Goal: Communication & Community: Answer question/provide support

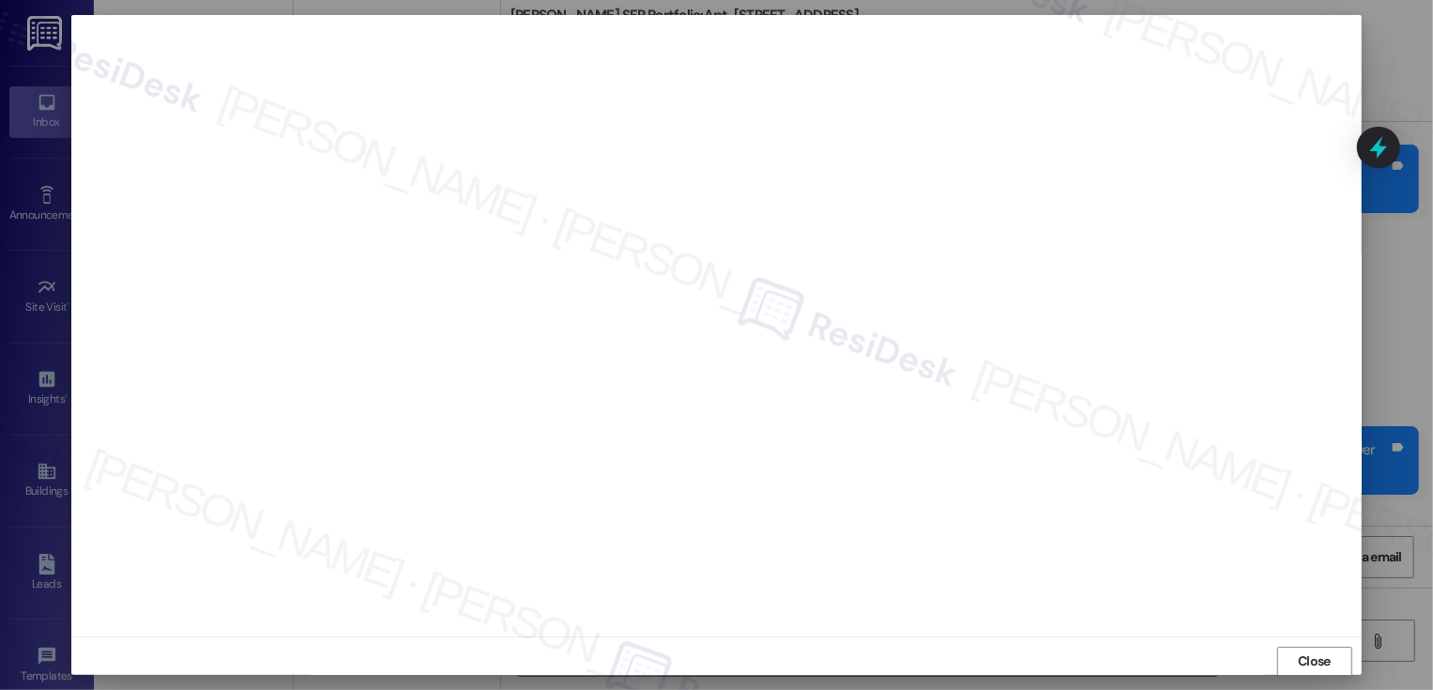
scroll to position [1, 0]
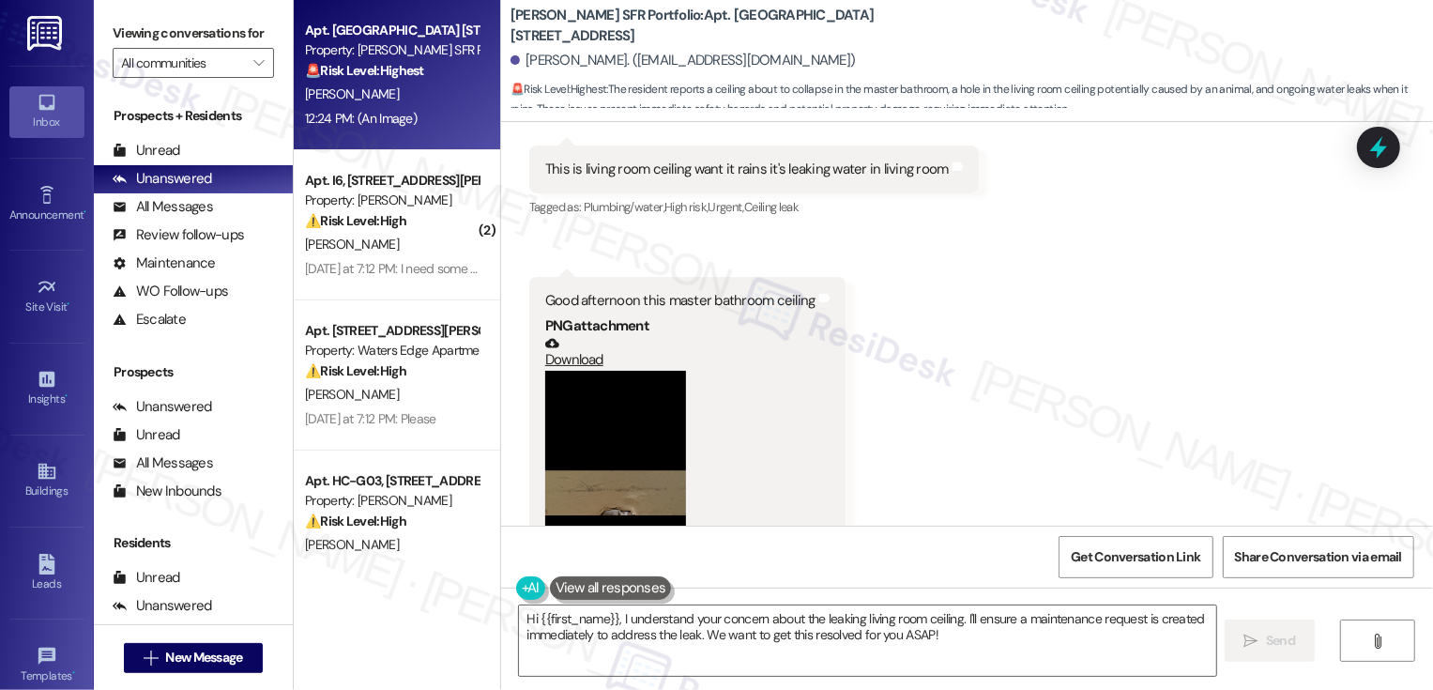
scroll to position [2829, 0]
click at [597, 457] on button "Zoom image" at bounding box center [615, 526] width 141 height 305
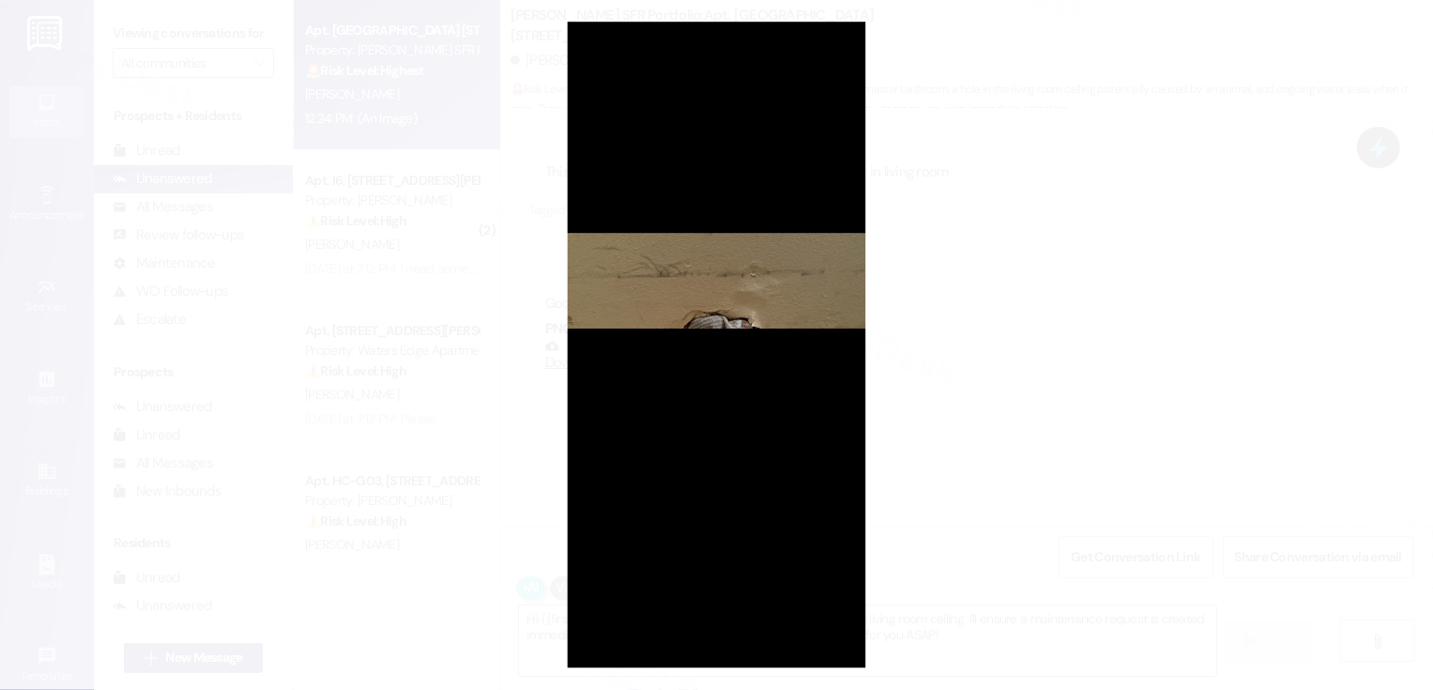
click at [984, 426] on button "Unzoom image" at bounding box center [716, 345] width 1433 height 690
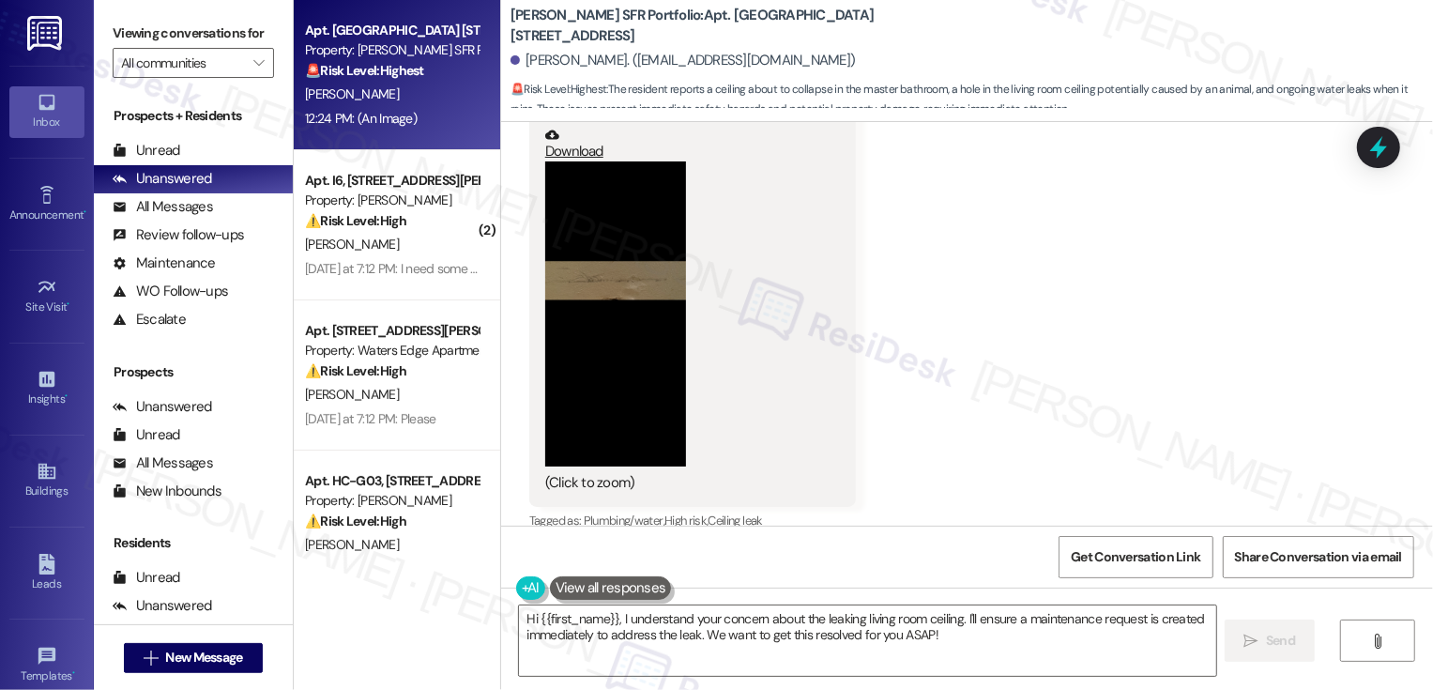
scroll to position [3717, 0]
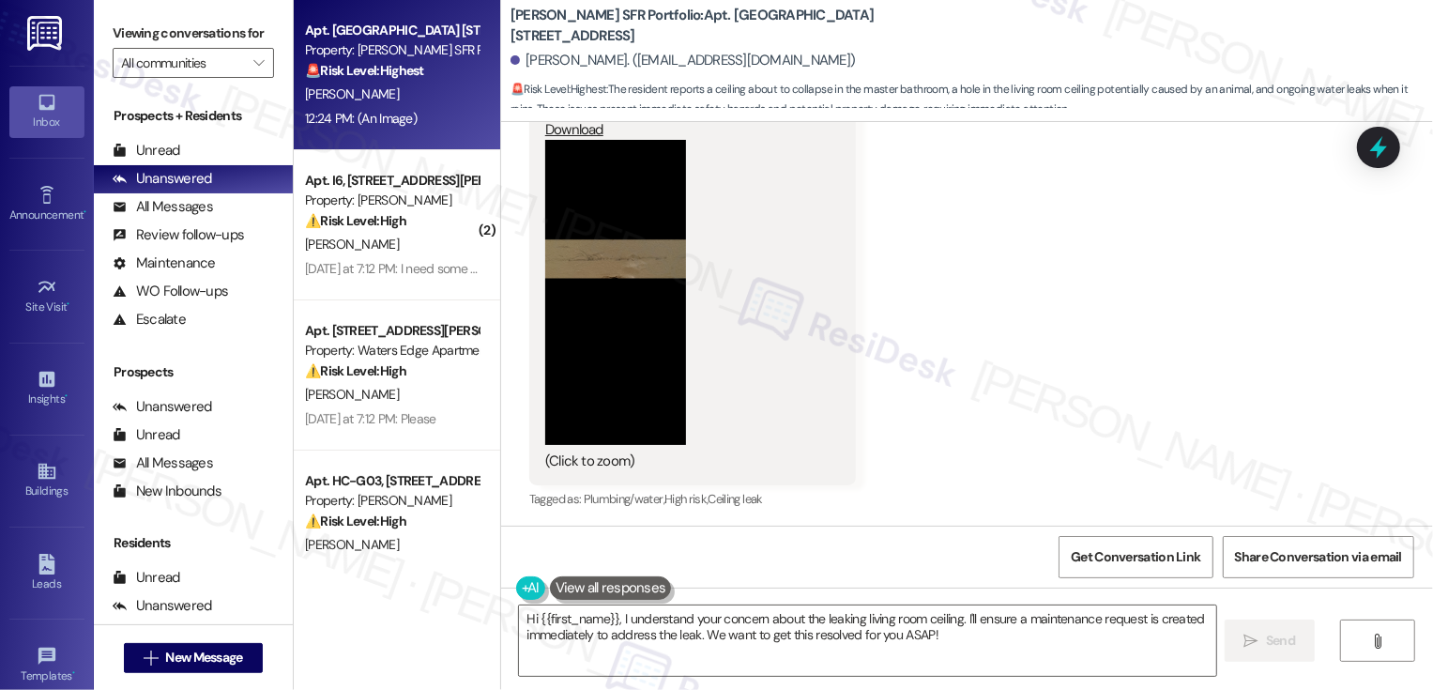
click at [619, 307] on button "Zoom image" at bounding box center [615, 292] width 141 height 305
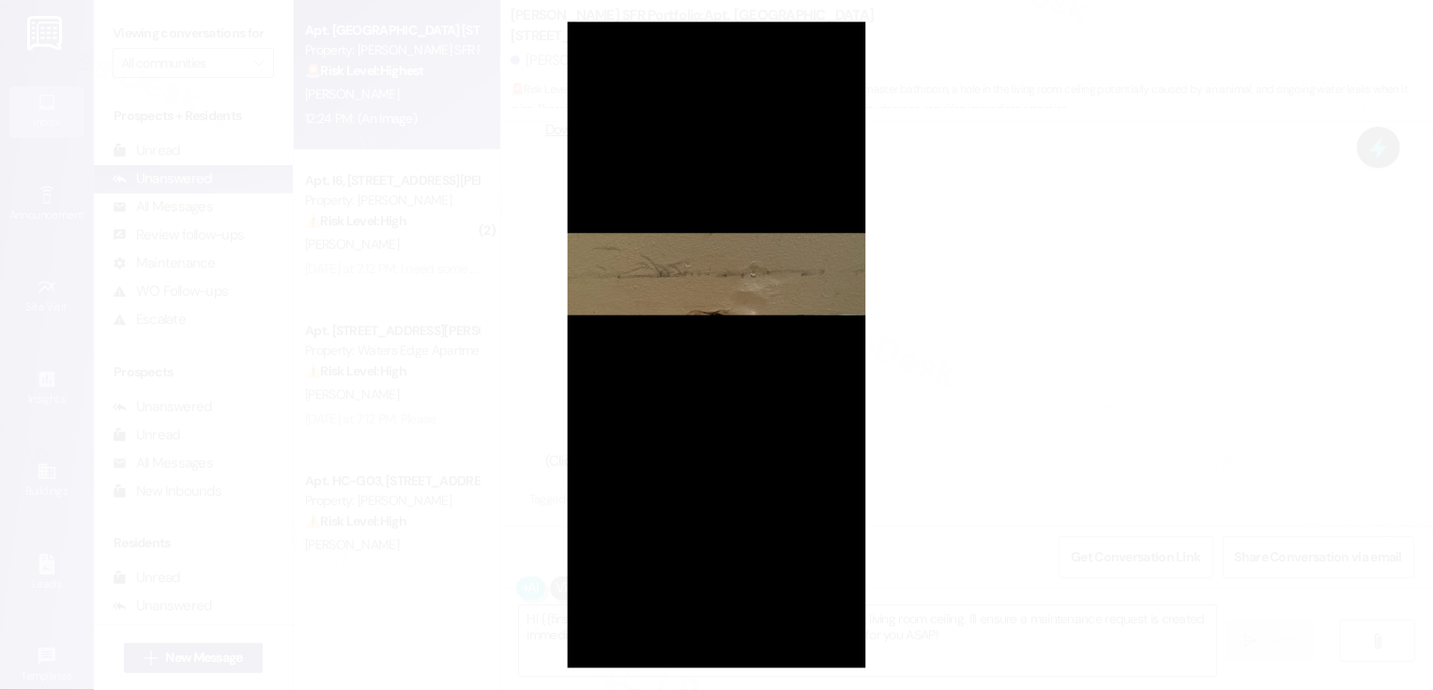
click at [1146, 412] on button "Unzoom image" at bounding box center [716, 345] width 1433 height 690
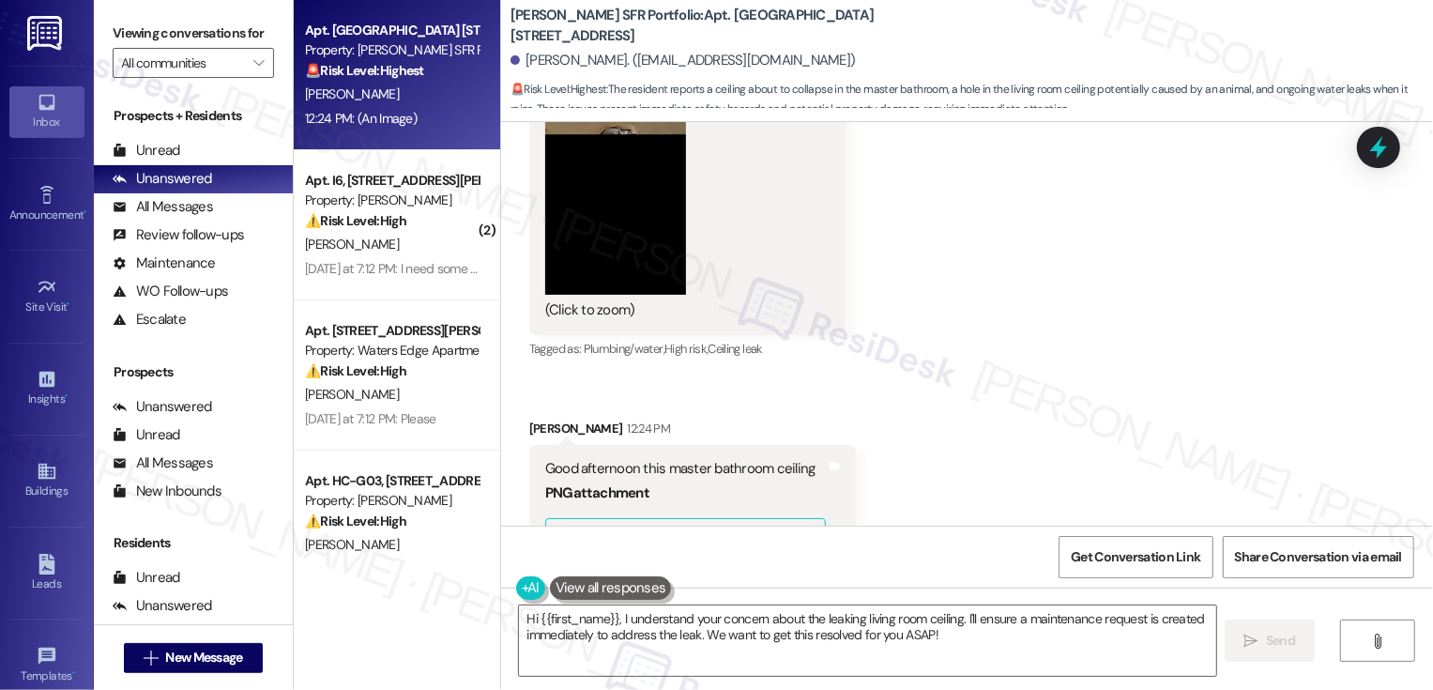
scroll to position [2980, 0]
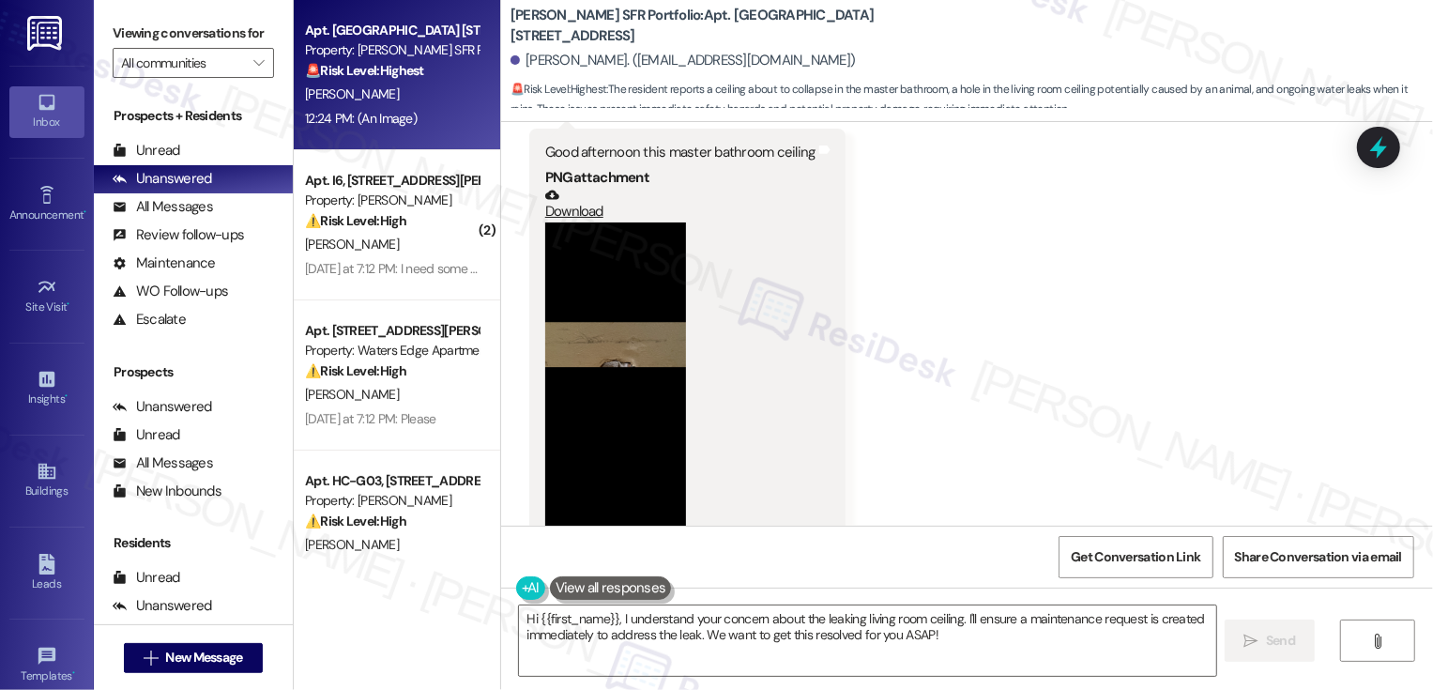
click at [501, 395] on div "Received via SMS Doris Mitchell 12:16 PM One with sock is on side of wall Tags …" at bounding box center [967, 530] width 932 height 1468
click at [585, 387] on button "Zoom image" at bounding box center [615, 374] width 141 height 305
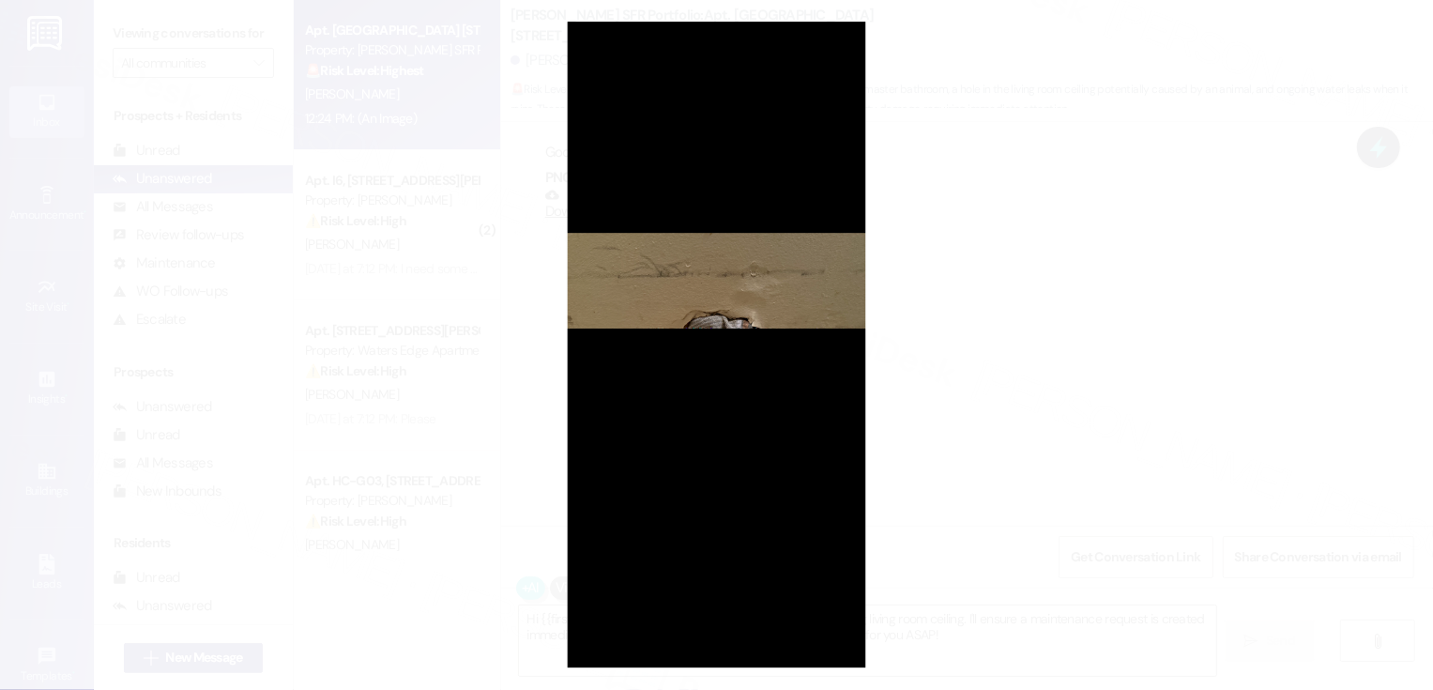
click at [985, 399] on button "Unzoom image" at bounding box center [716, 345] width 1433 height 690
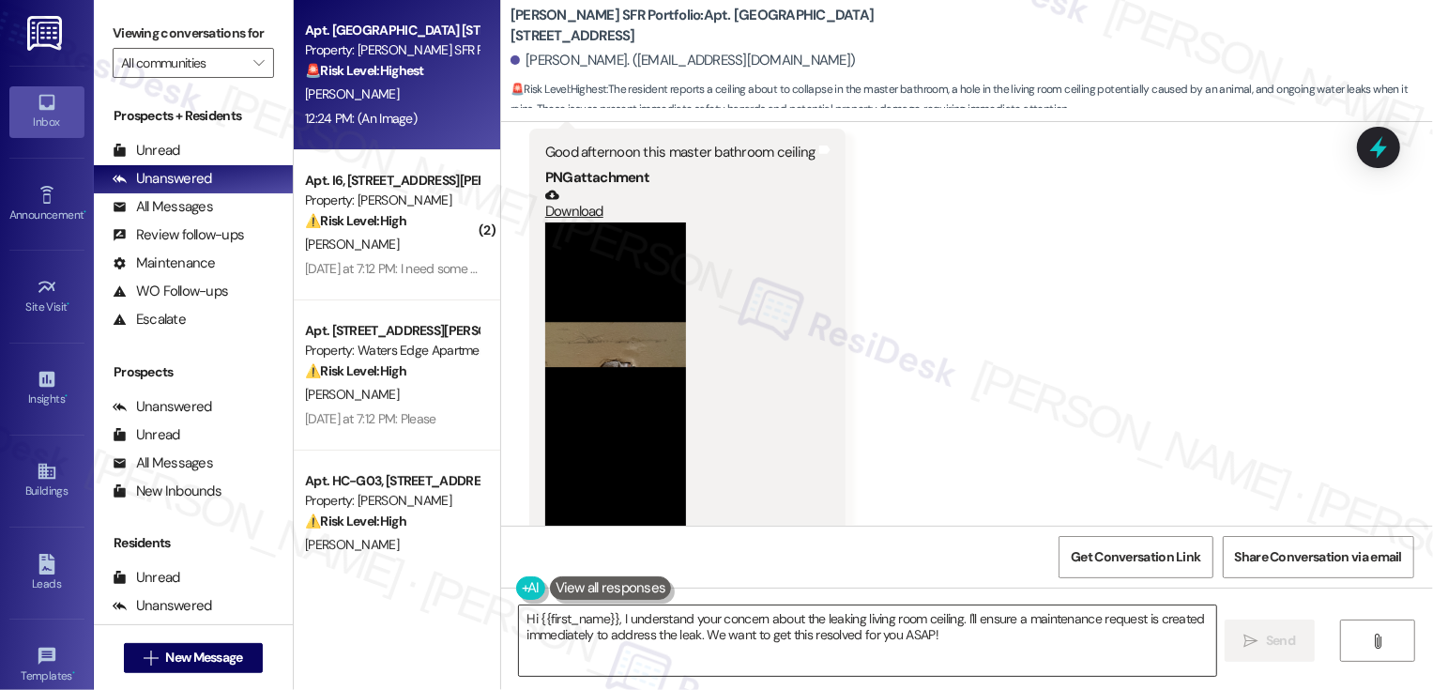
click at [637, 638] on textarea "Hi {{first_name}}, I understand your concern about the leaking living room ceil…" at bounding box center [867, 640] width 697 height 70
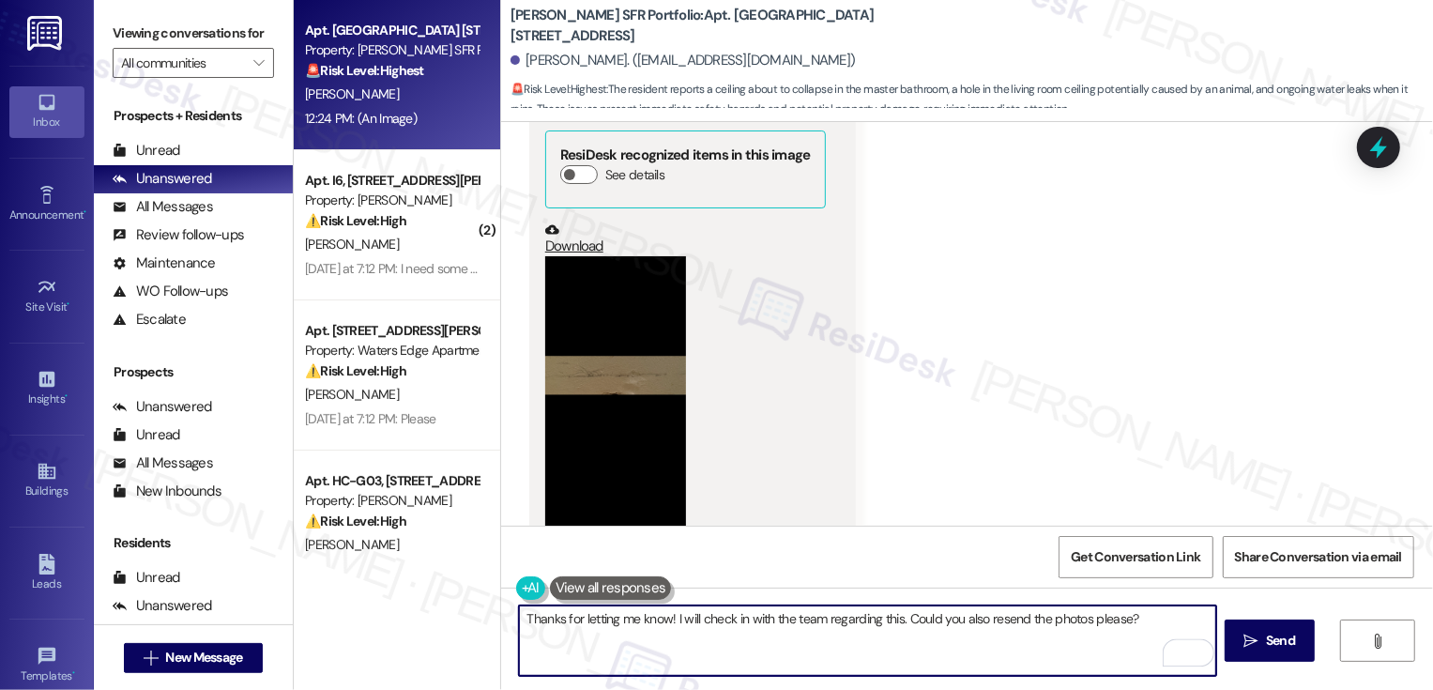
scroll to position [3717, 0]
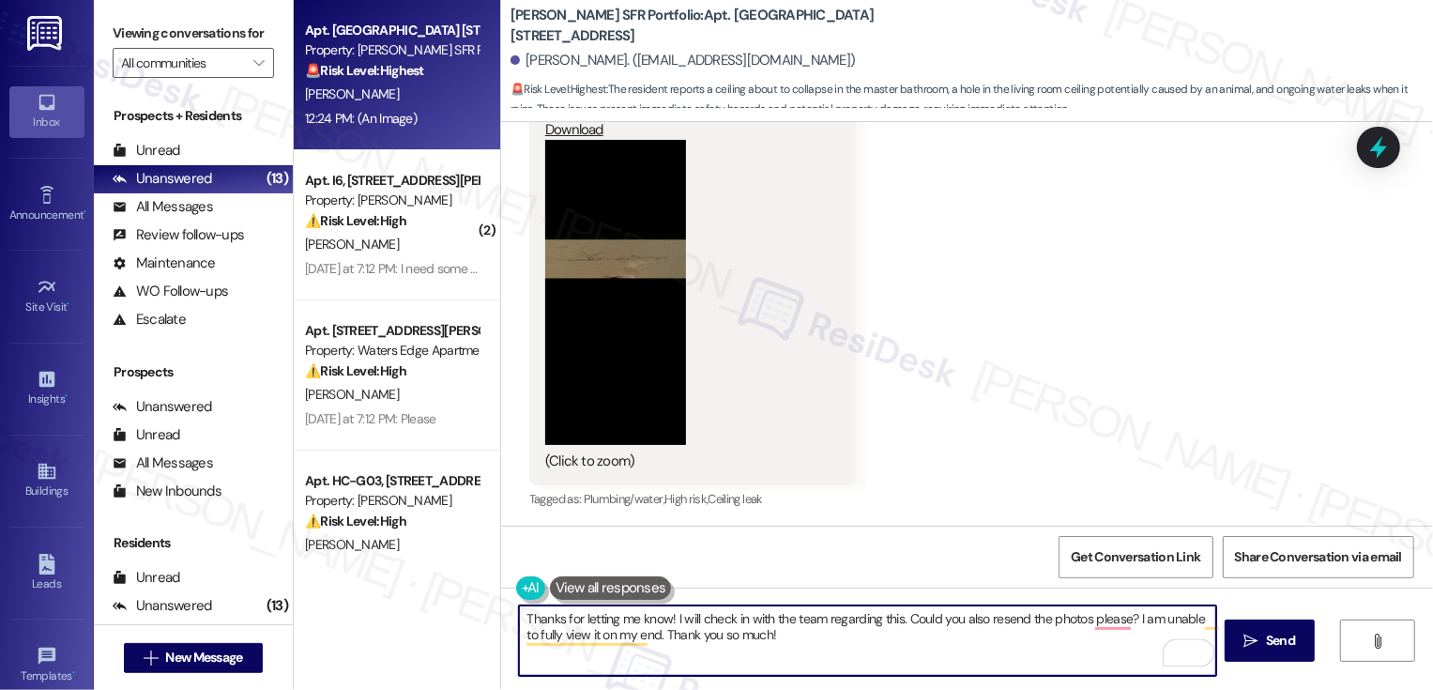
click at [733, 618] on textarea "Thanks for letting me know! I will check in with the team regarding this. Could…" at bounding box center [867, 640] width 697 height 70
click at [821, 619] on textarea "Thanks for letting me know! I will check with the team regarding this. Could yo…" at bounding box center [867, 640] width 697 height 70
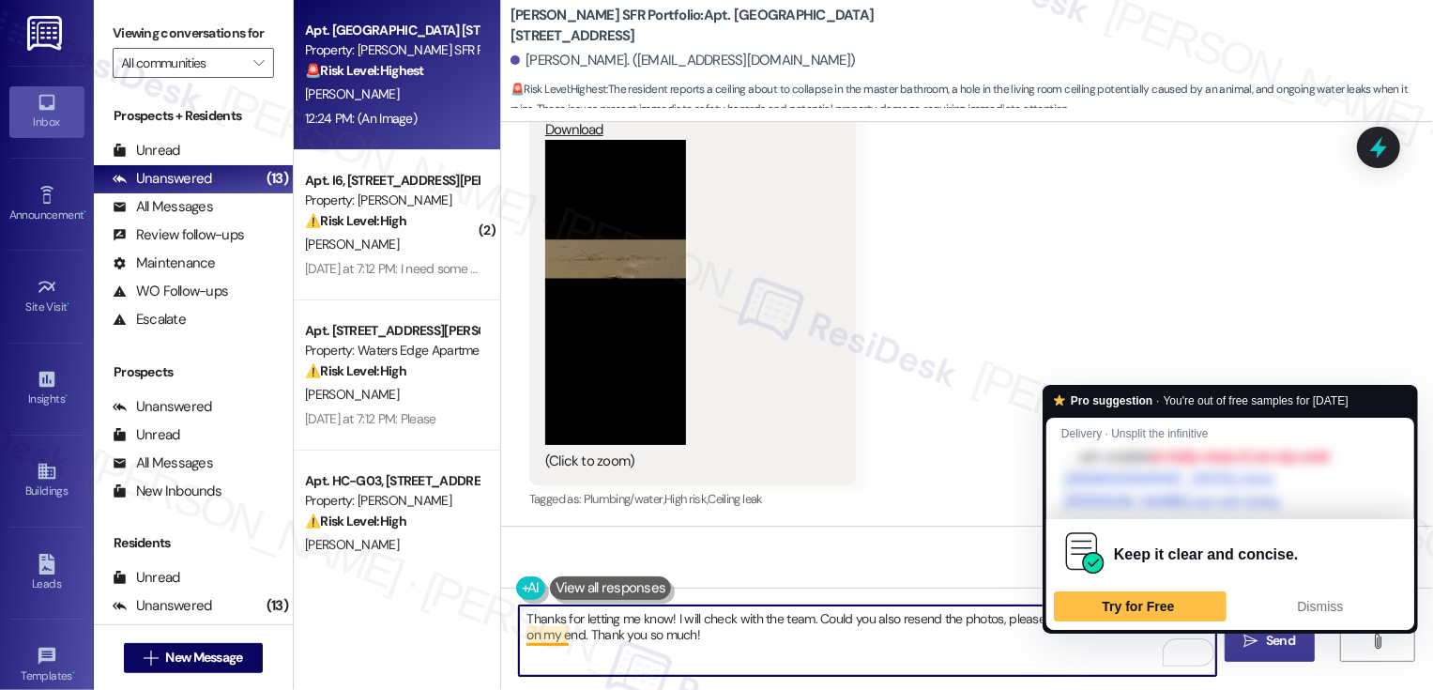
type textarea "Thanks for letting me know! I will check with the team. Could you also resend t…"
click at [1252, 639] on icon "" at bounding box center [1252, 641] width 14 height 15
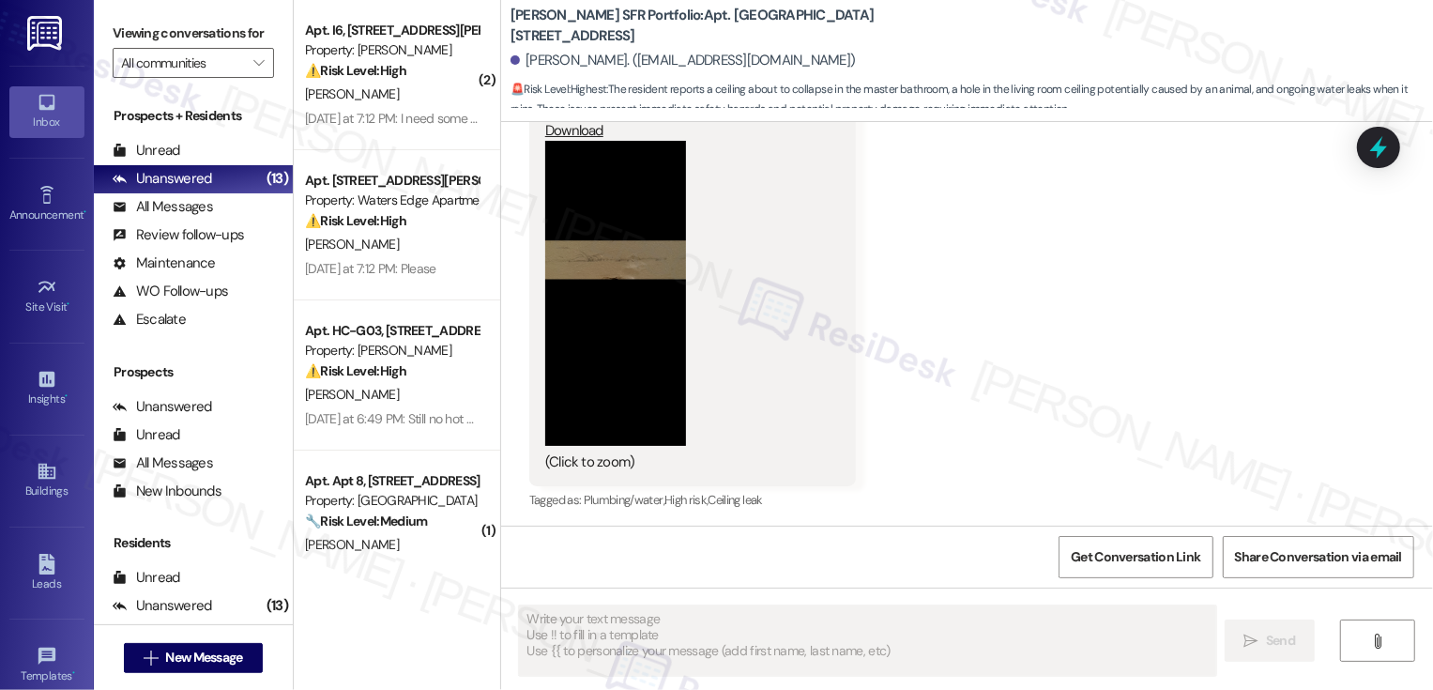
scroll to position [3867, 0]
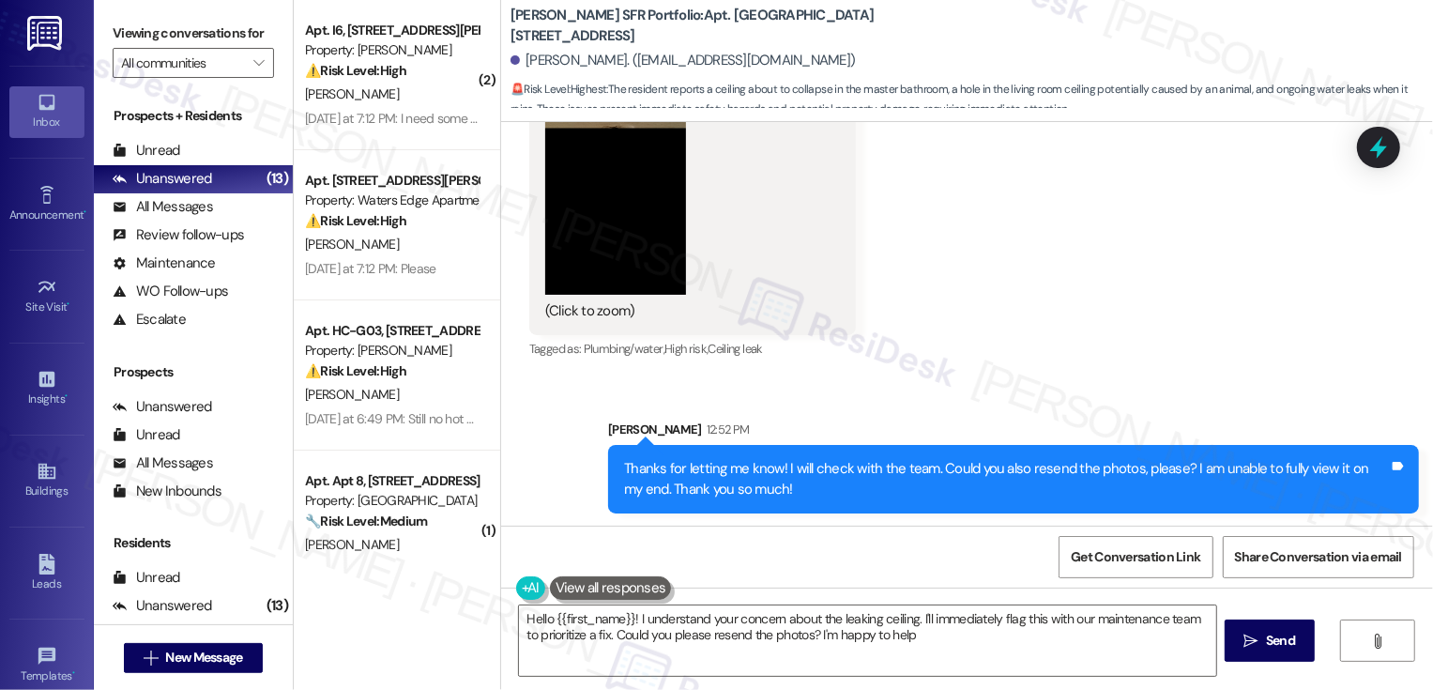
type textarea "Hello {{first_name}}! I understand your concern about the leaking ceiling. I'll…"
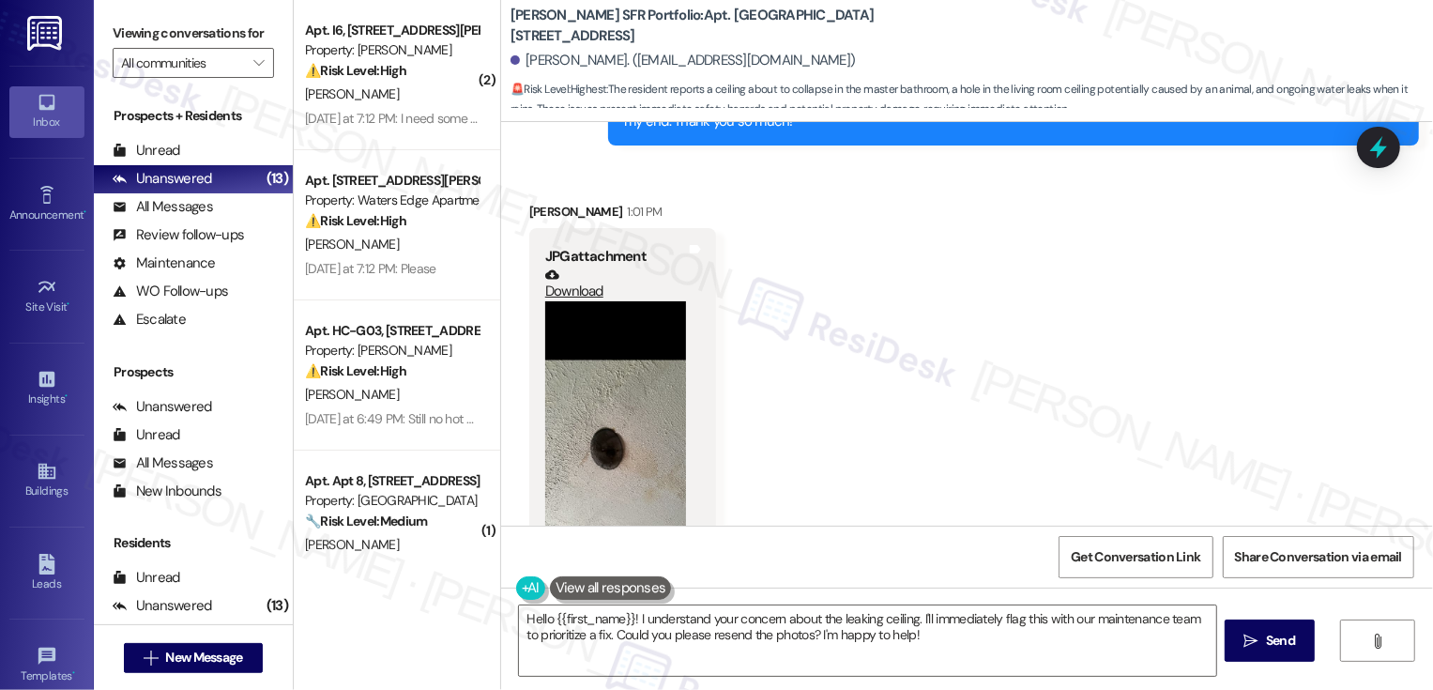
scroll to position [4316, 0]
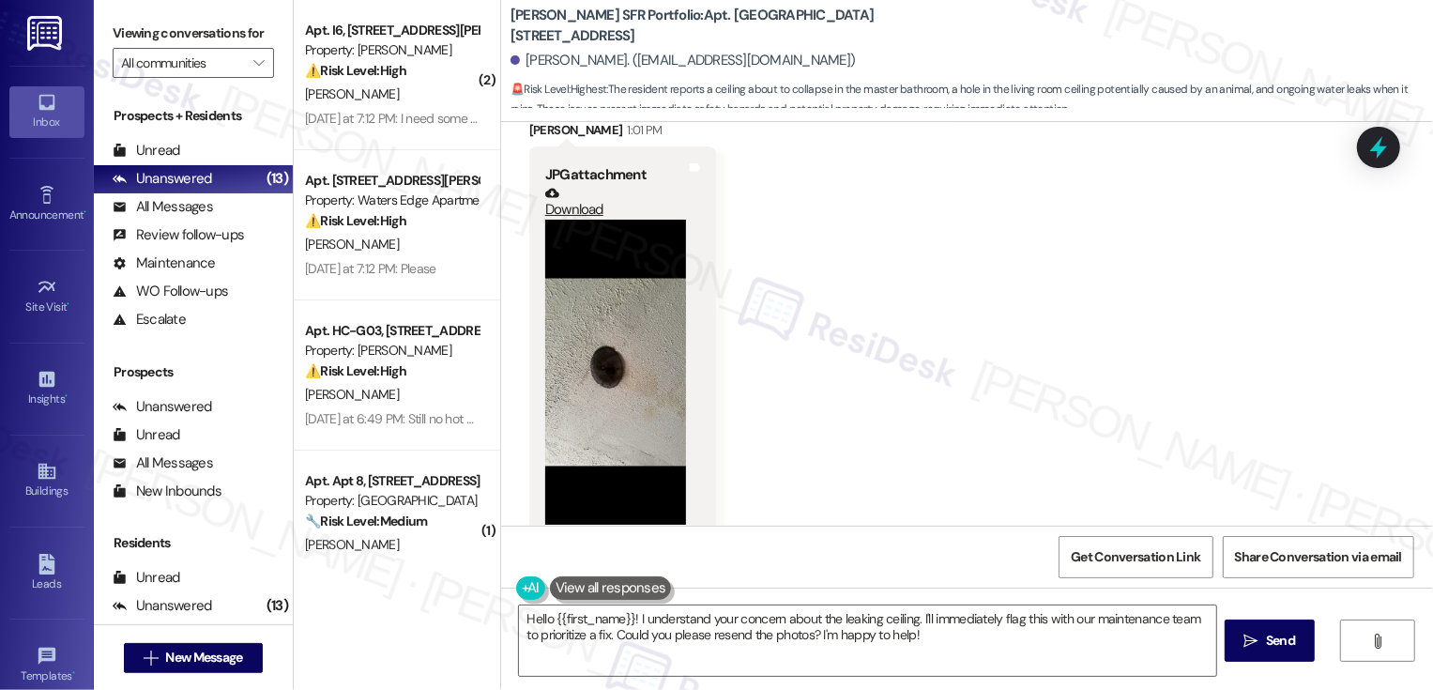
click at [590, 398] on button "Zoom image" at bounding box center [615, 372] width 141 height 305
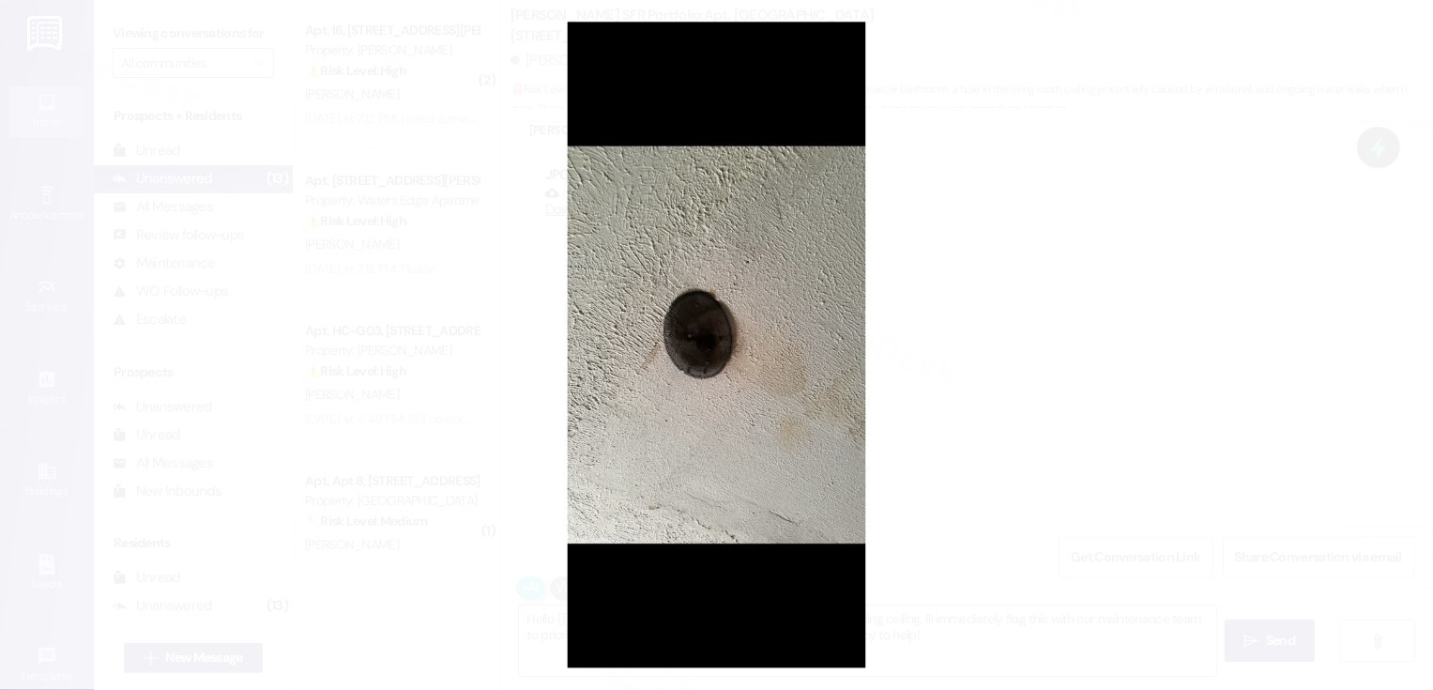
click at [1016, 372] on button "Unzoom image" at bounding box center [716, 345] width 1433 height 690
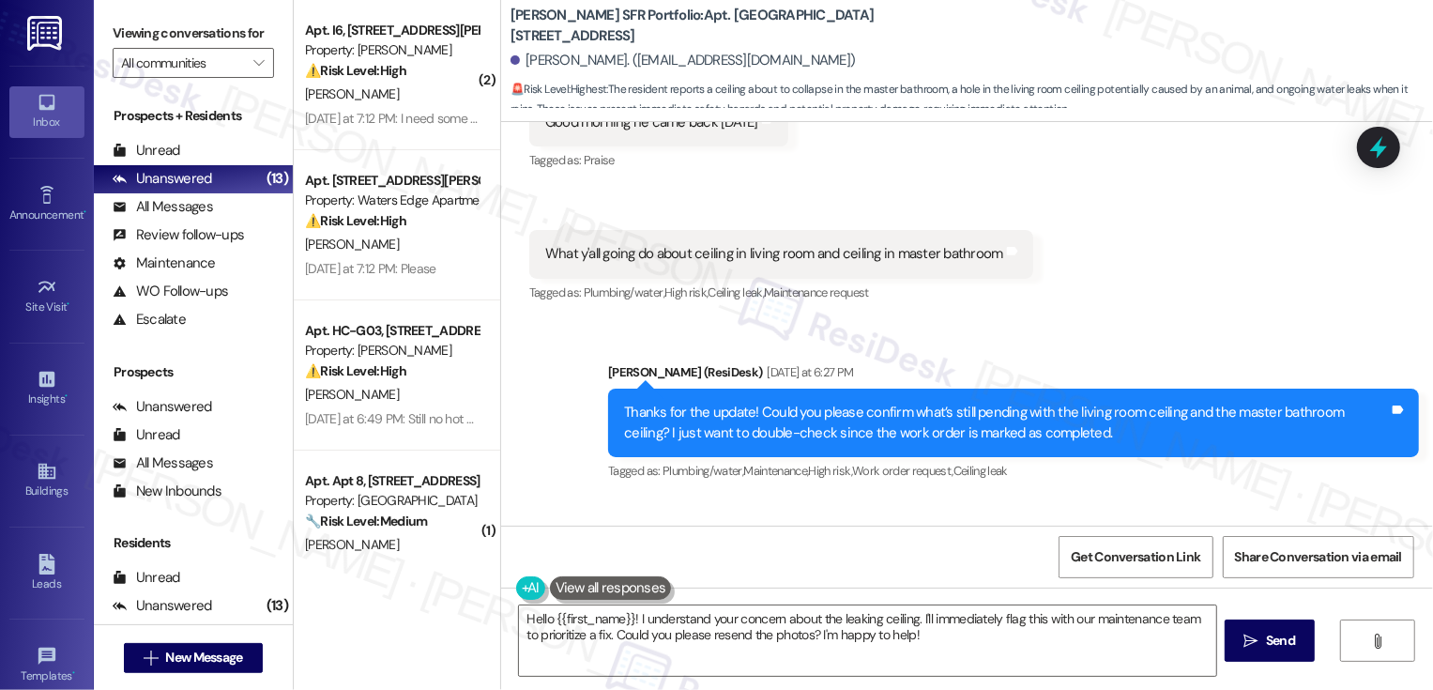
scroll to position [1864, 0]
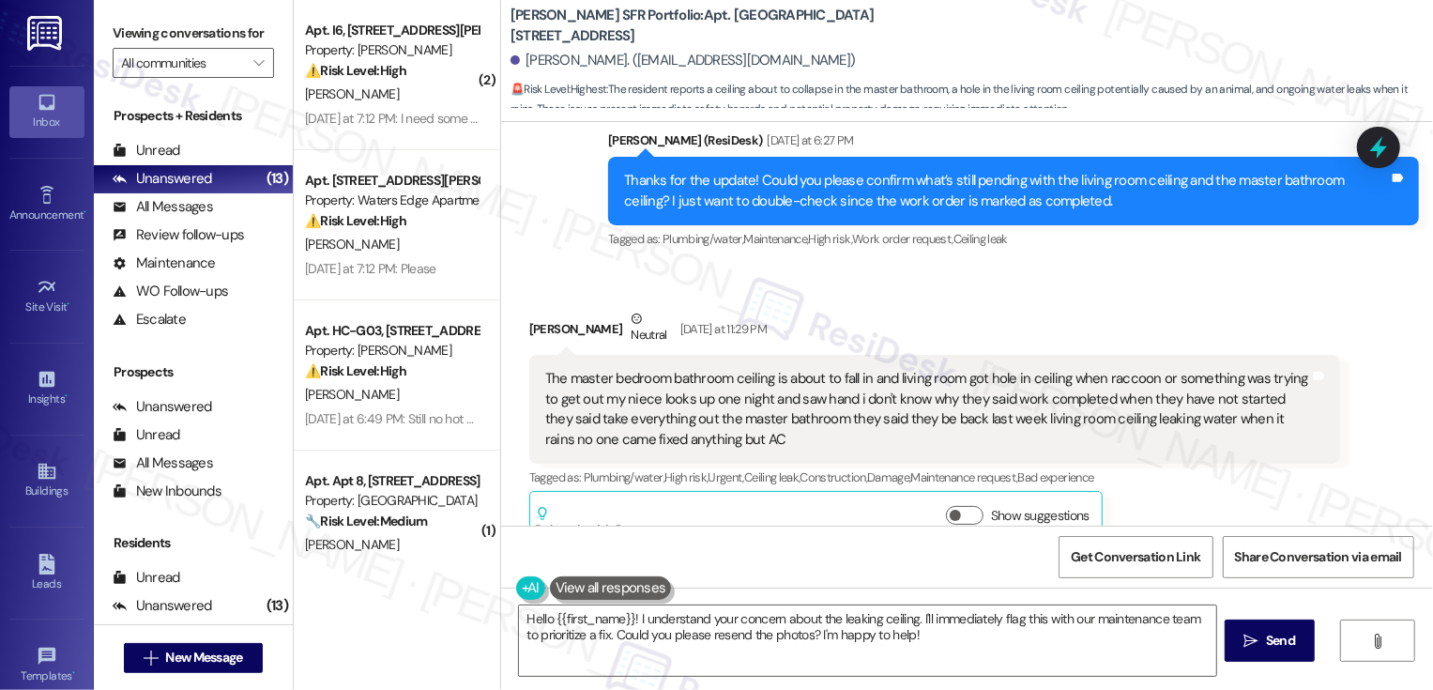
drag, startPoint x: 757, startPoint y: 13, endPoint x: 761, endPoint y: 26, distance: 13.7
click at [762, 30] on b "Leora SFR Portfolio: Apt. Browns Mill 2109, 2109 Browns Mill Rd SE" at bounding box center [698, 26] width 375 height 40
copy b "2109 Browns Mill Rd SE"
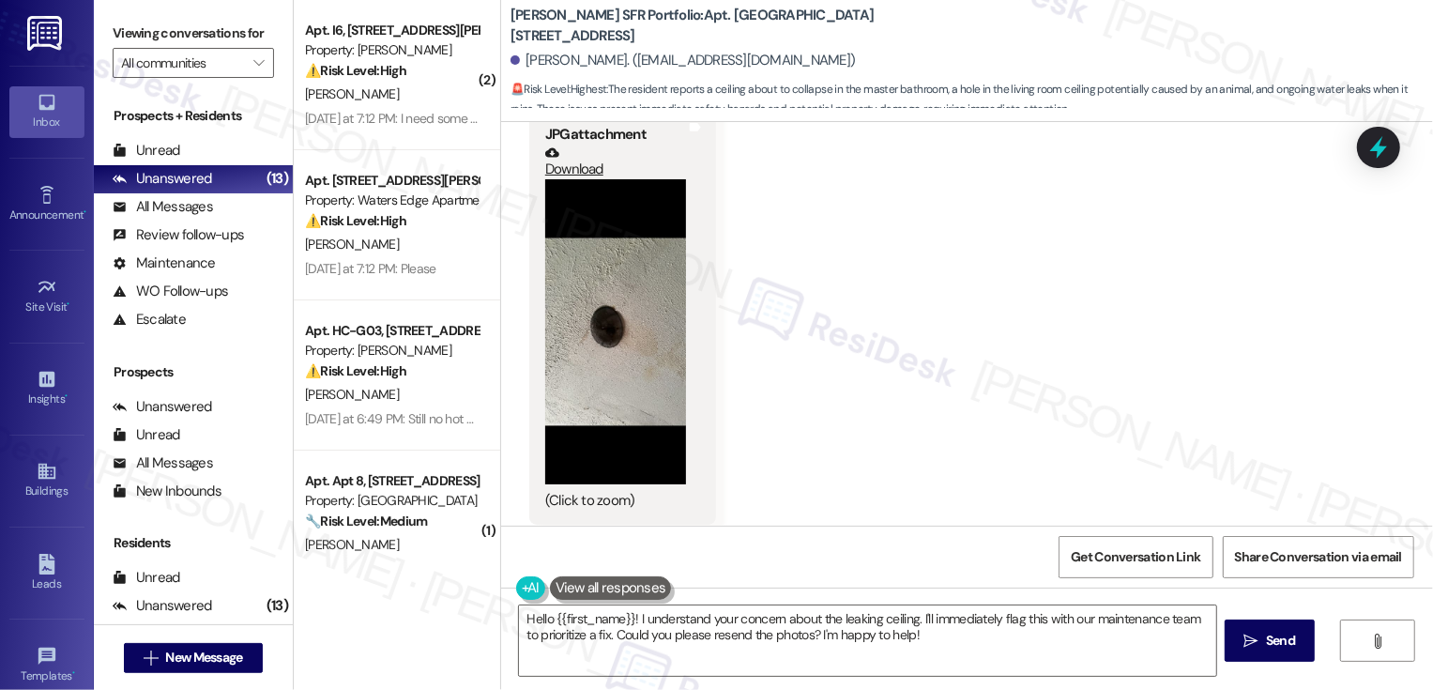
scroll to position [4367, 0]
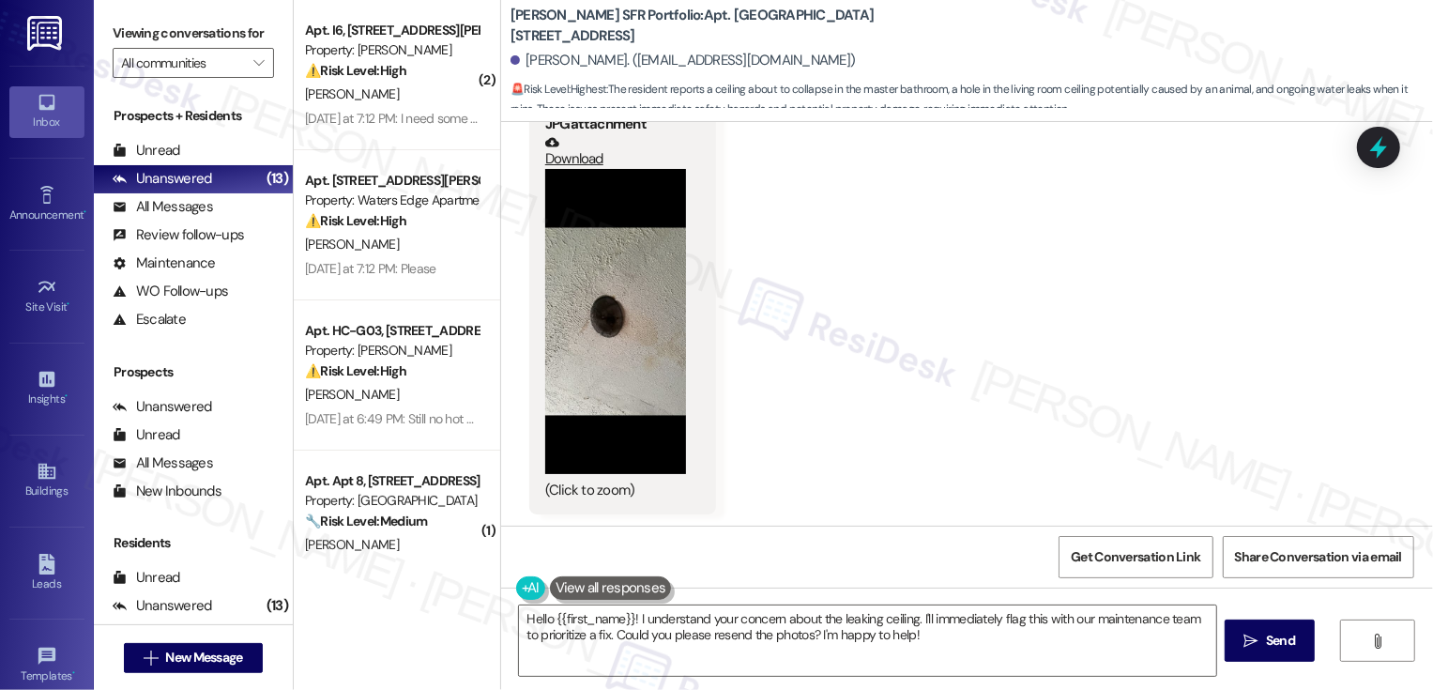
click at [841, 379] on div "Received via SMS Doris Mitchell 1:01 PM JPG attachment Download (Click to zoom)…" at bounding box center [967, 277] width 932 height 501
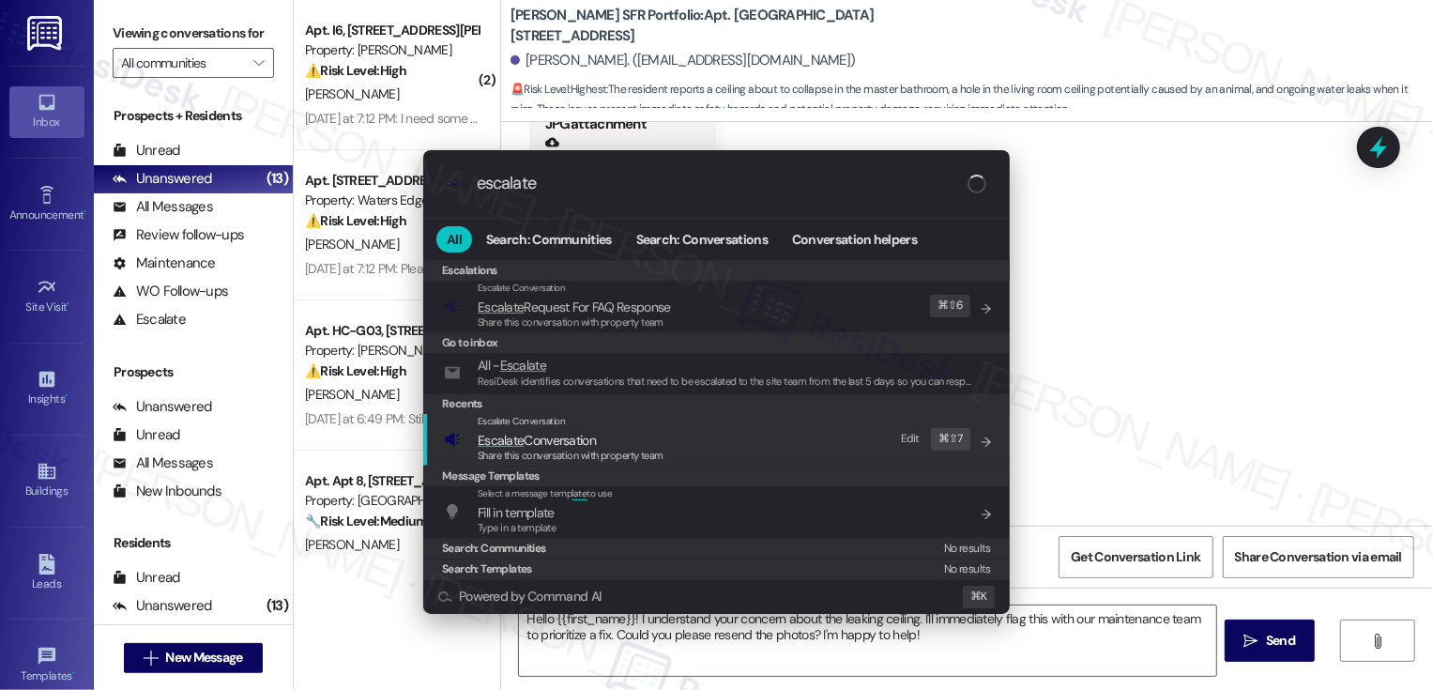
type input "escalate"
click at [517, 444] on span "Escalate" at bounding box center [501, 440] width 46 height 17
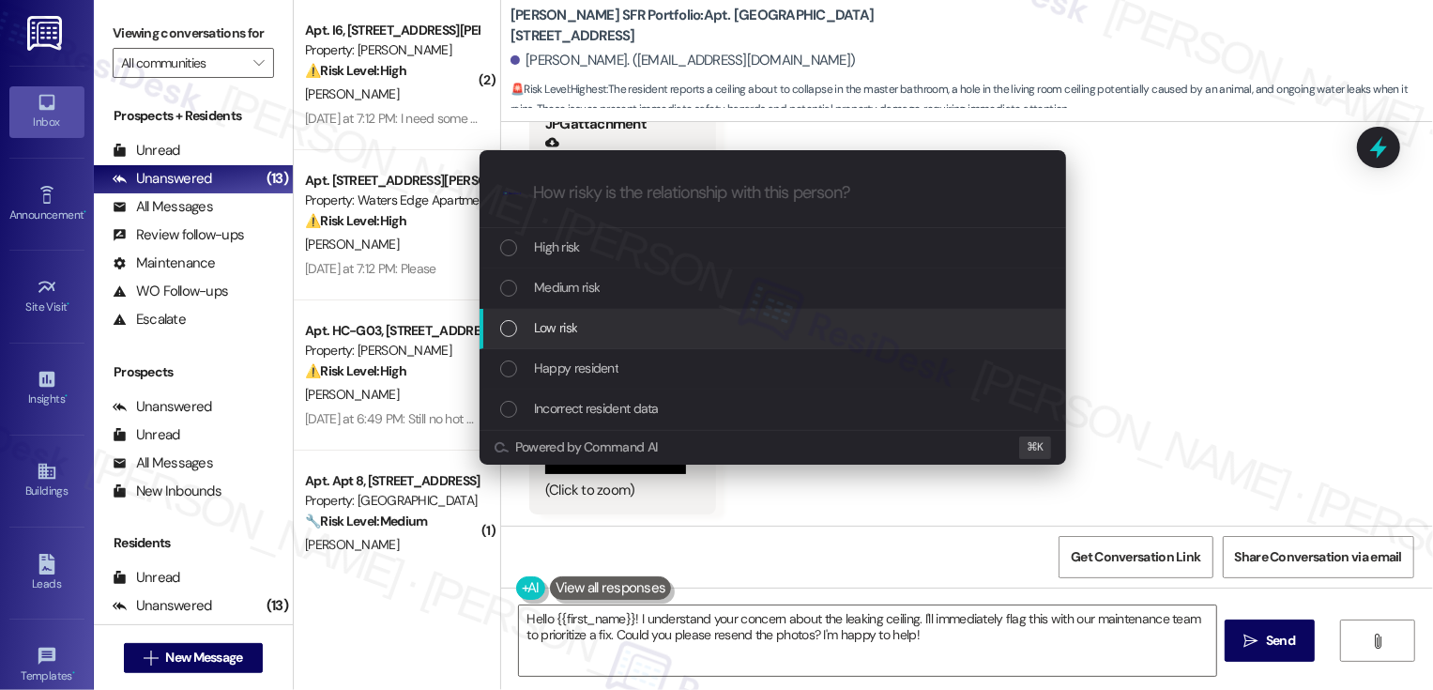
click at [562, 329] on span "Low risk" at bounding box center [555, 327] width 43 height 21
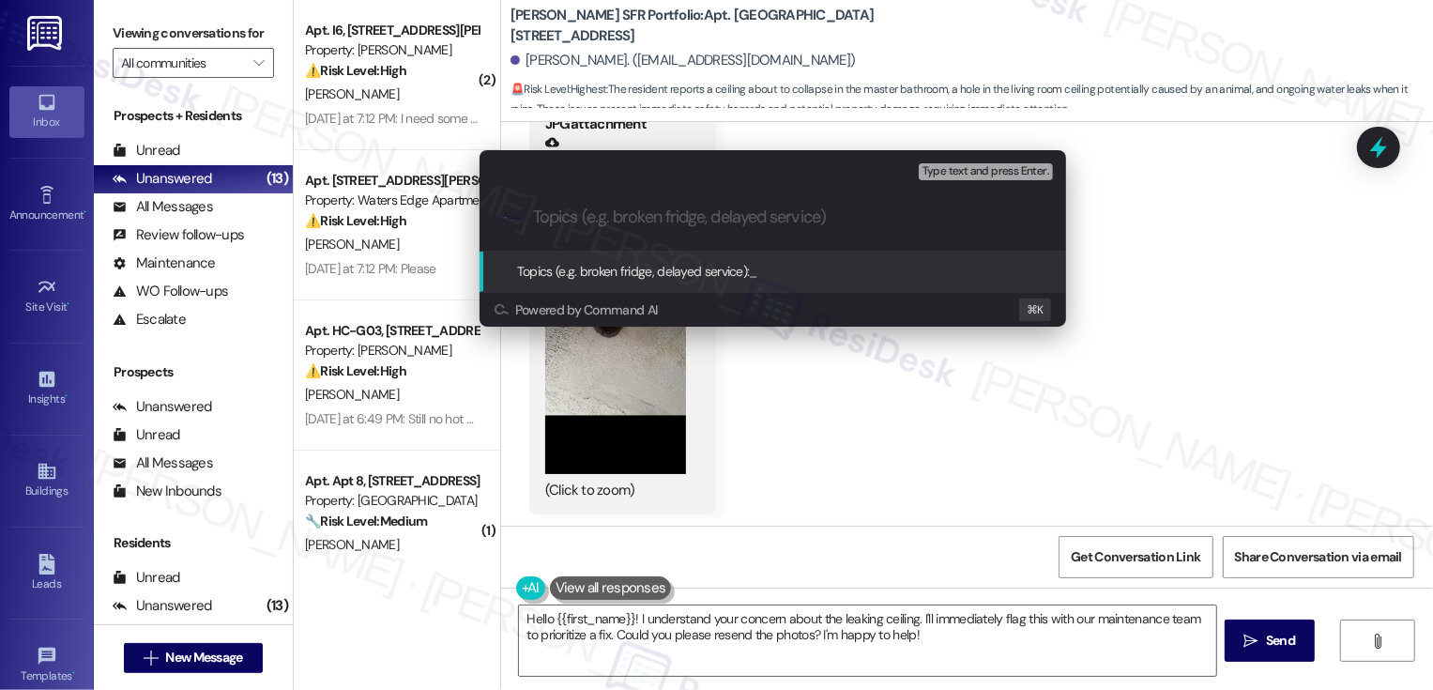
paste input "Work Order #11431-1"
click at [528, 212] on div ".cls-1{fill:#0a055f;}.cls-2{fill:#0cc4c4;} resideskLogoBlueOrange Work Order #1…" at bounding box center [773, 217] width 587 height 67
click at [538, 218] on input "Work Order #11431-1" at bounding box center [780, 217] width 495 height 20
click at [890, 211] on input "Follow-up Request: Work Order #11431-1" at bounding box center [780, 217] width 495 height 20
paste input "Master bathroom ceiling"
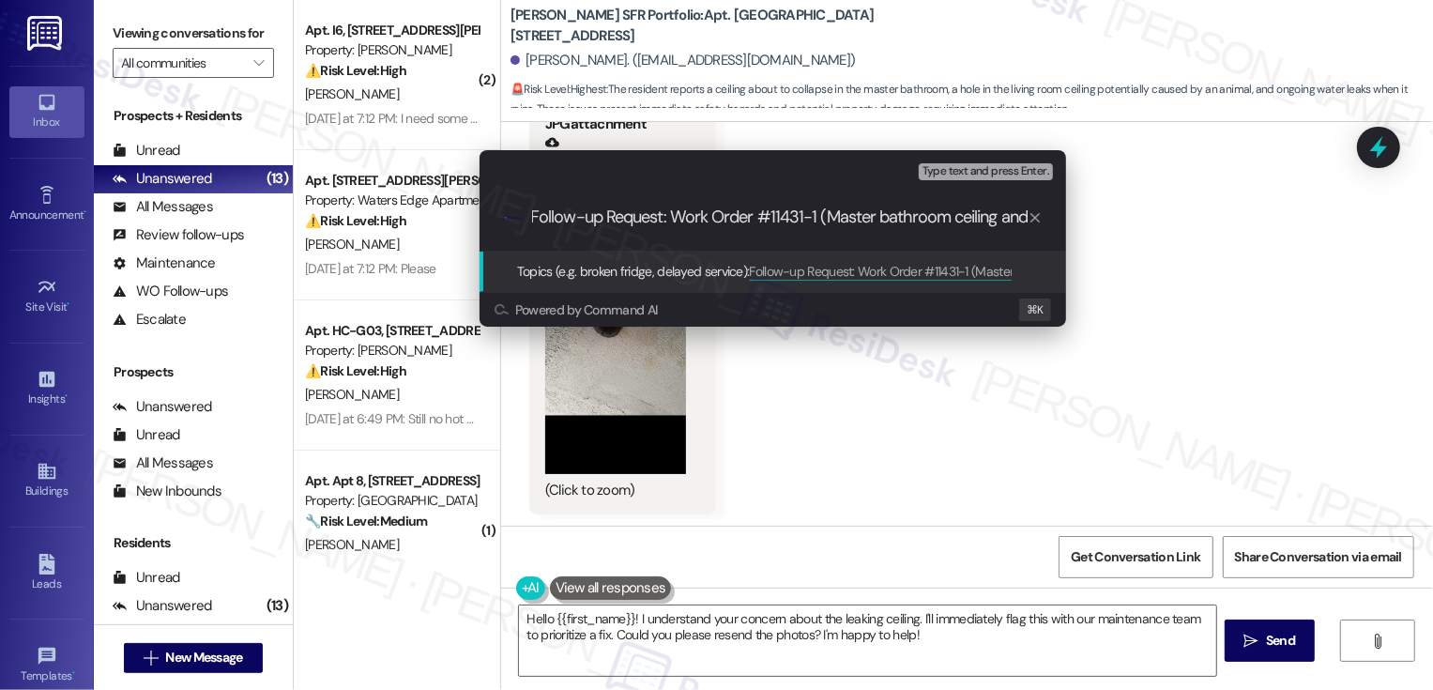
scroll to position [0, 0]
paste input "Living room ceiling"
type input "Follow-up Request: Work Order #11431-1 (Master bathroom ceiling and Living room…"
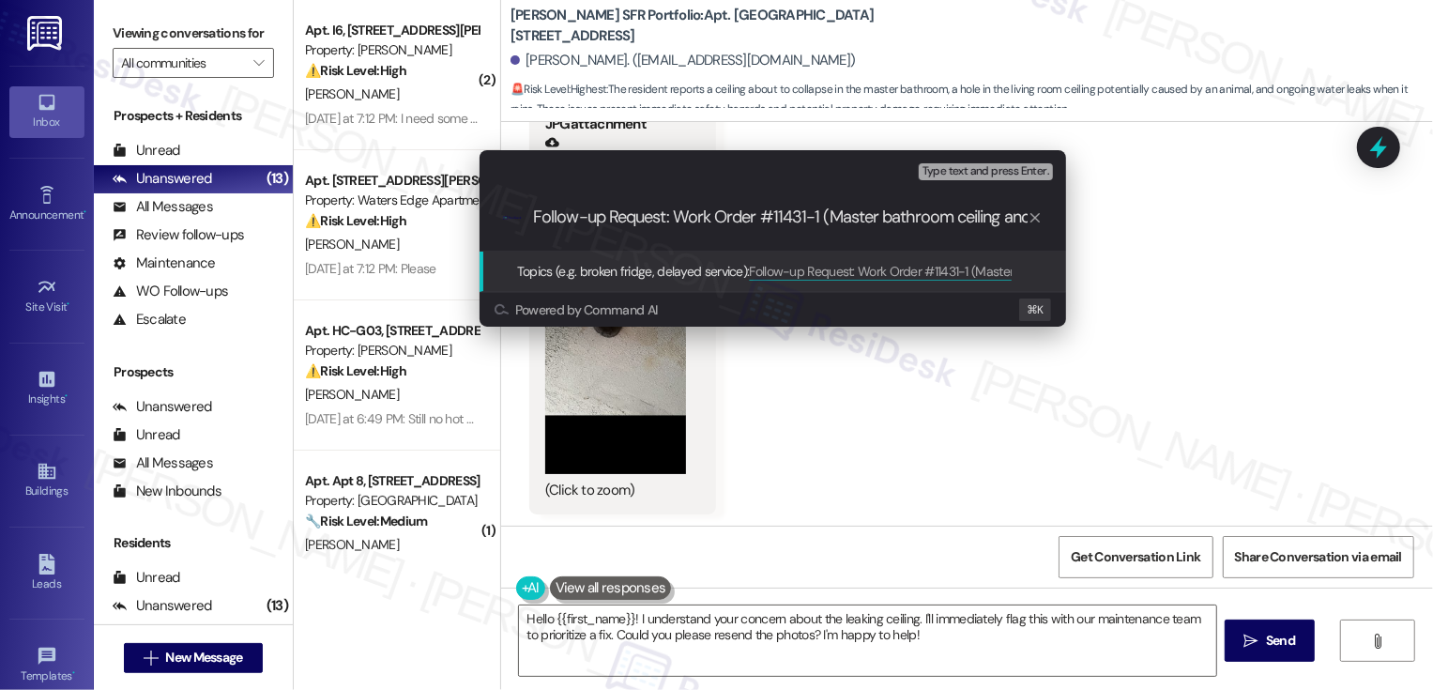
drag, startPoint x: 948, startPoint y: 218, endPoint x: 300, endPoint y: 218, distance: 647.6
click at [299, 218] on div "Escalate Conversation Low risk Topics (e.g. broken fridge, delayed service) Any…" at bounding box center [716, 345] width 1433 height 690
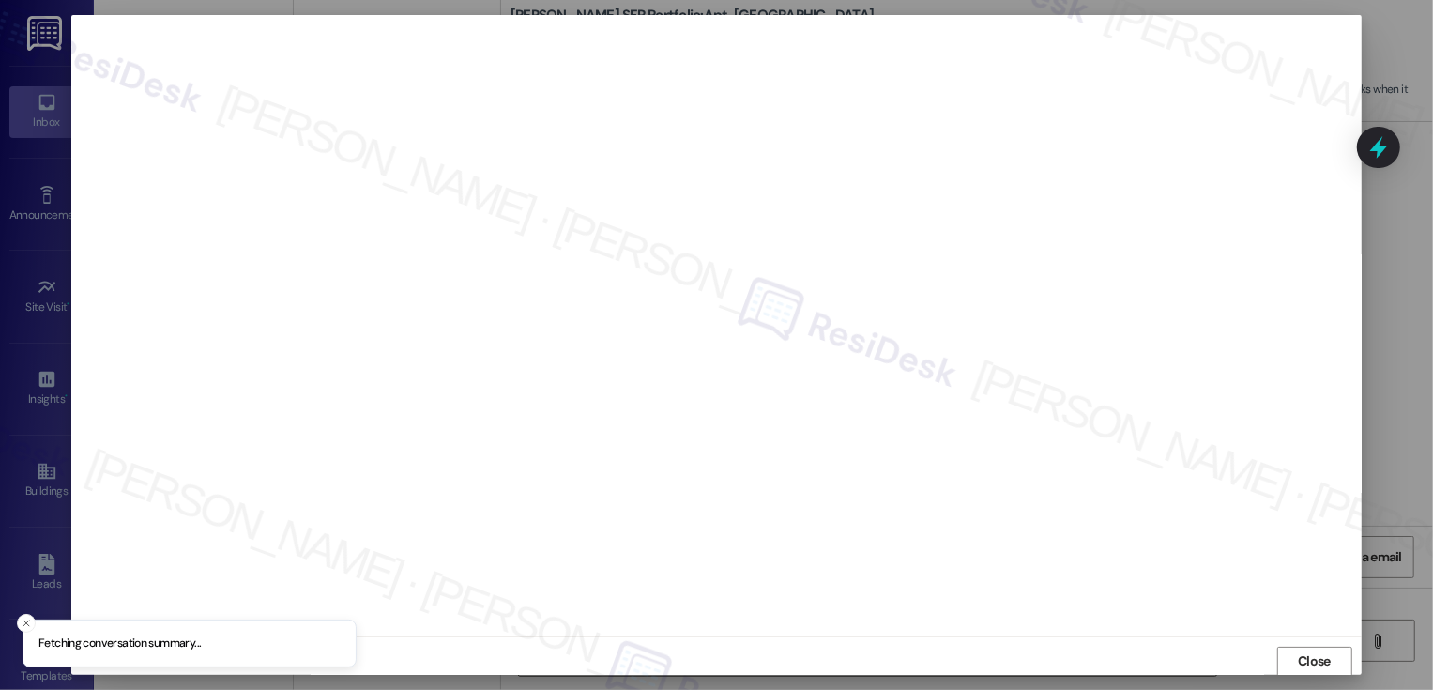
scroll to position [1, 0]
click at [1306, 664] on button "Close" at bounding box center [1314, 661] width 75 height 30
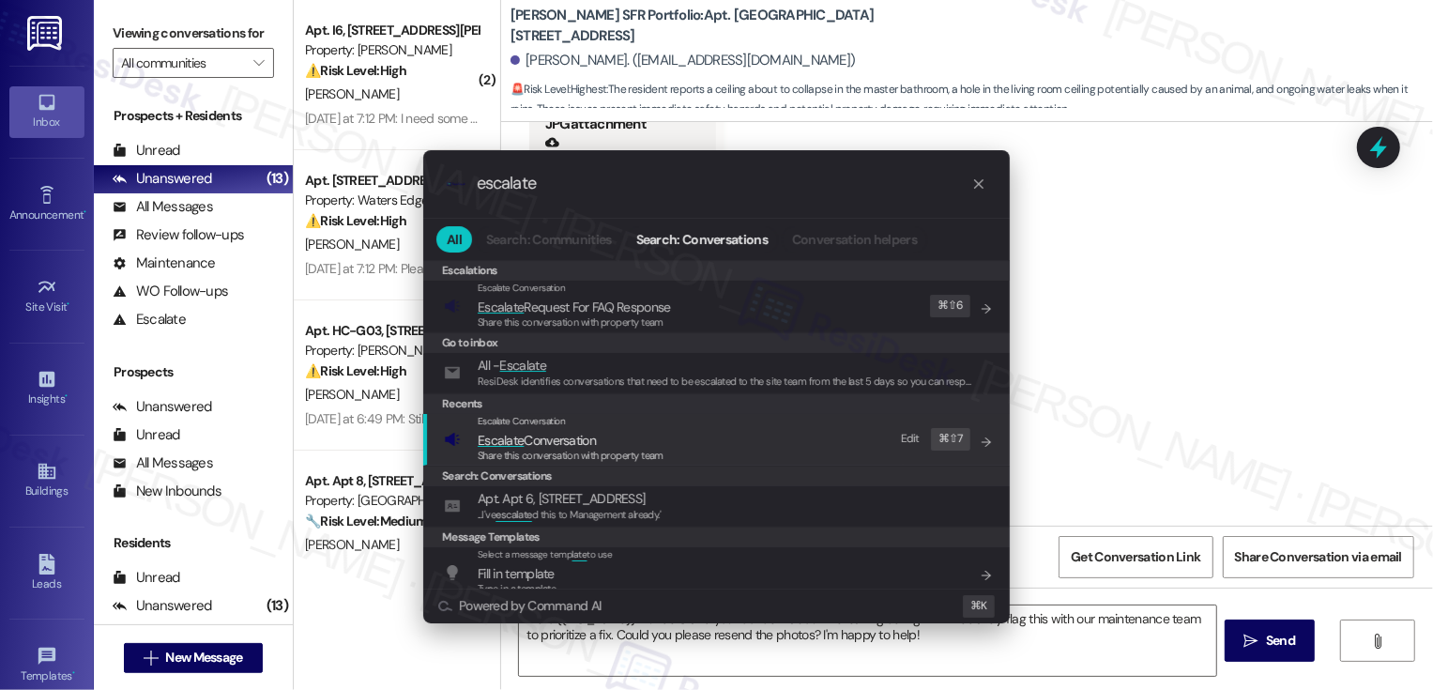
type input "escalate"
click at [596, 441] on span "Escalate Conversation" at bounding box center [537, 440] width 118 height 17
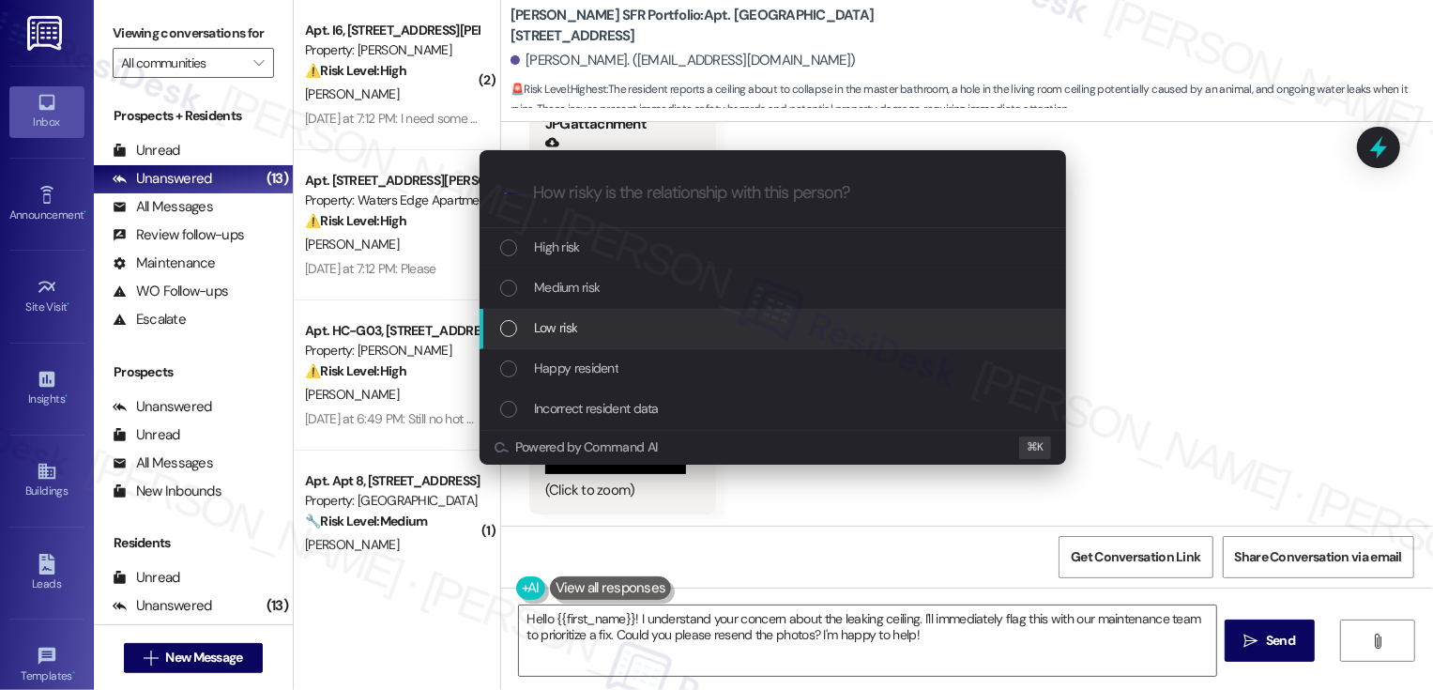
click at [558, 326] on span "Low risk" at bounding box center [555, 327] width 43 height 21
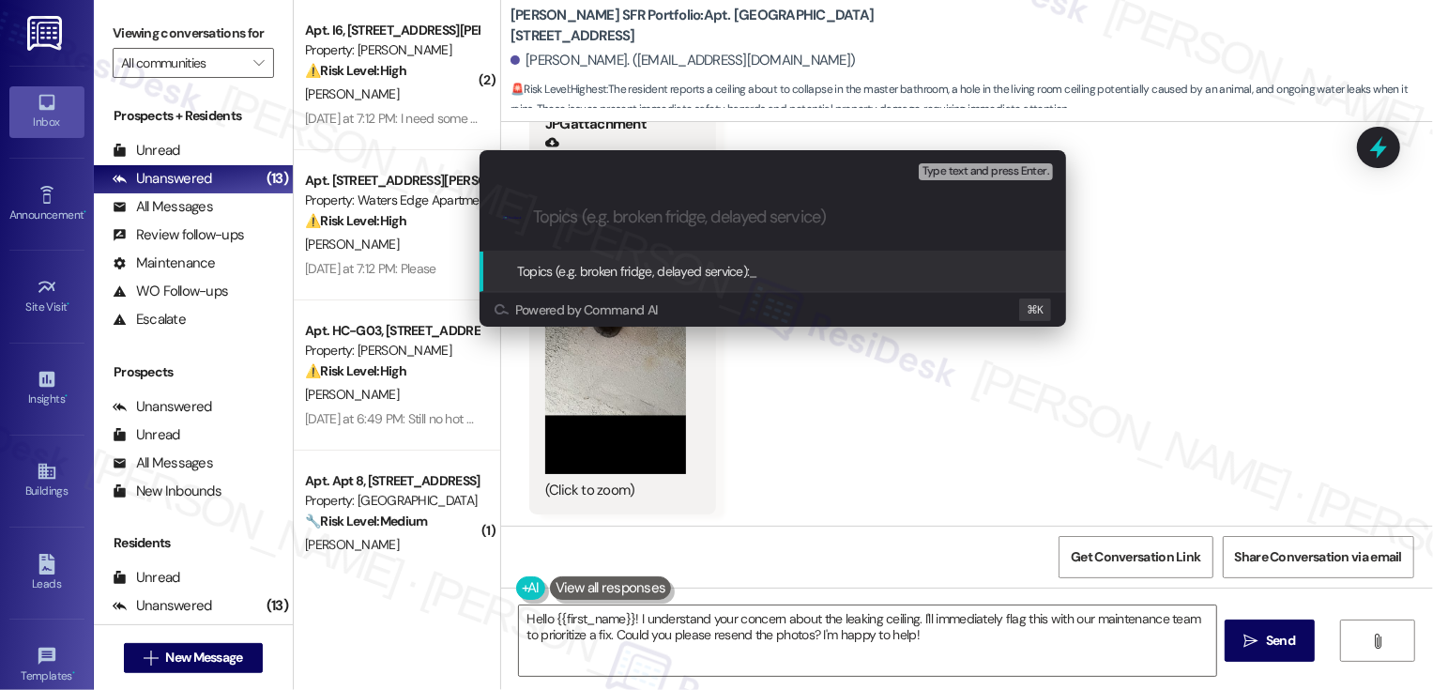
paste input "Follow-up Request: Work Order #11431-1 (Master bathroom ceiling and Living room…"
type input "Follow-up Request: Work Order #11431-1 (Master bathroom ceiling and Living room…"
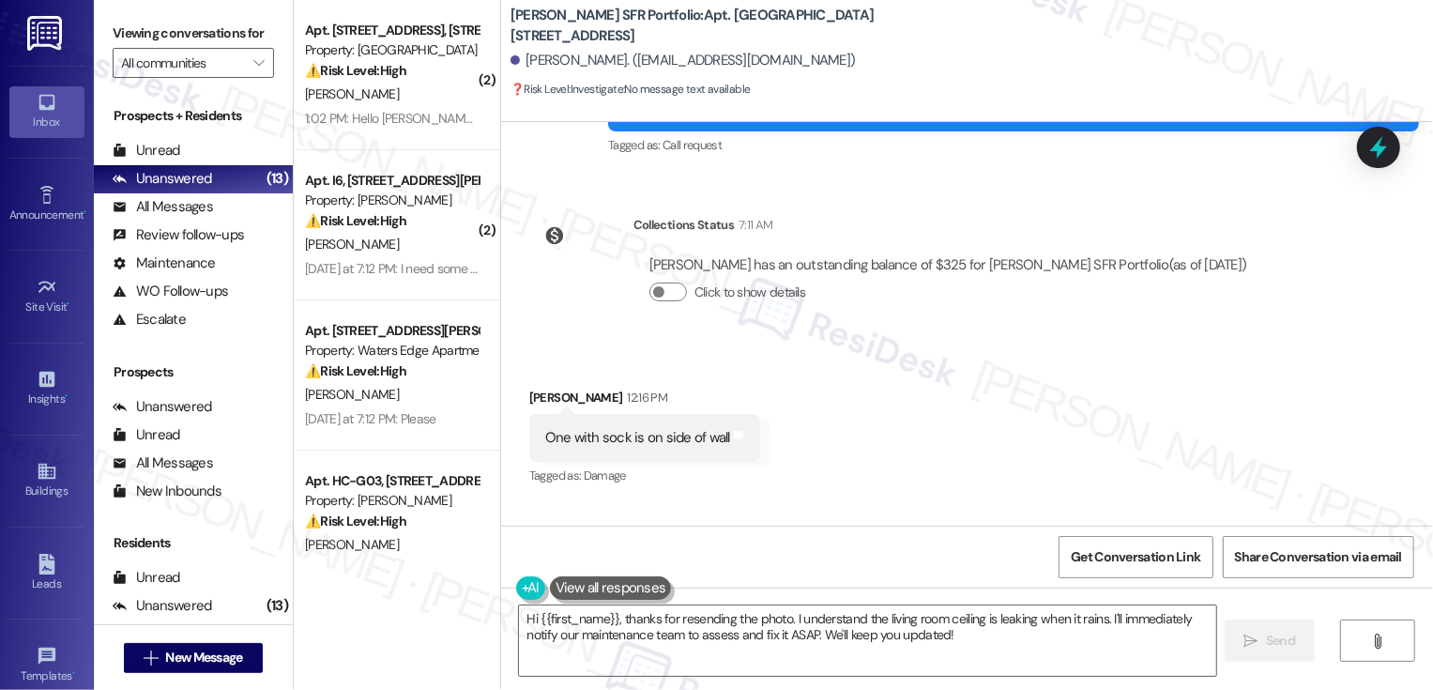
scroll to position [2284, 0]
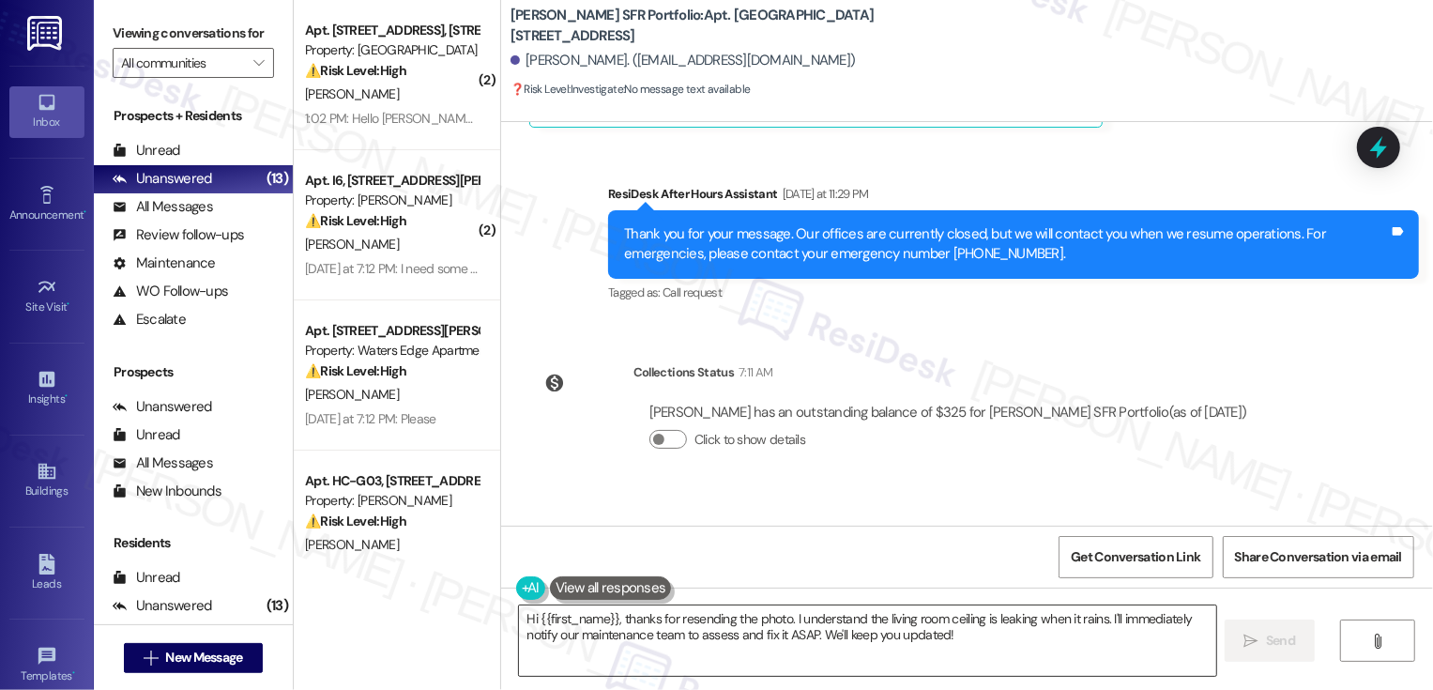
click at [700, 618] on textarea "Hi {{first_name}}, thanks for resending the photo. I understand the living room…" at bounding box center [867, 640] width 697 height 70
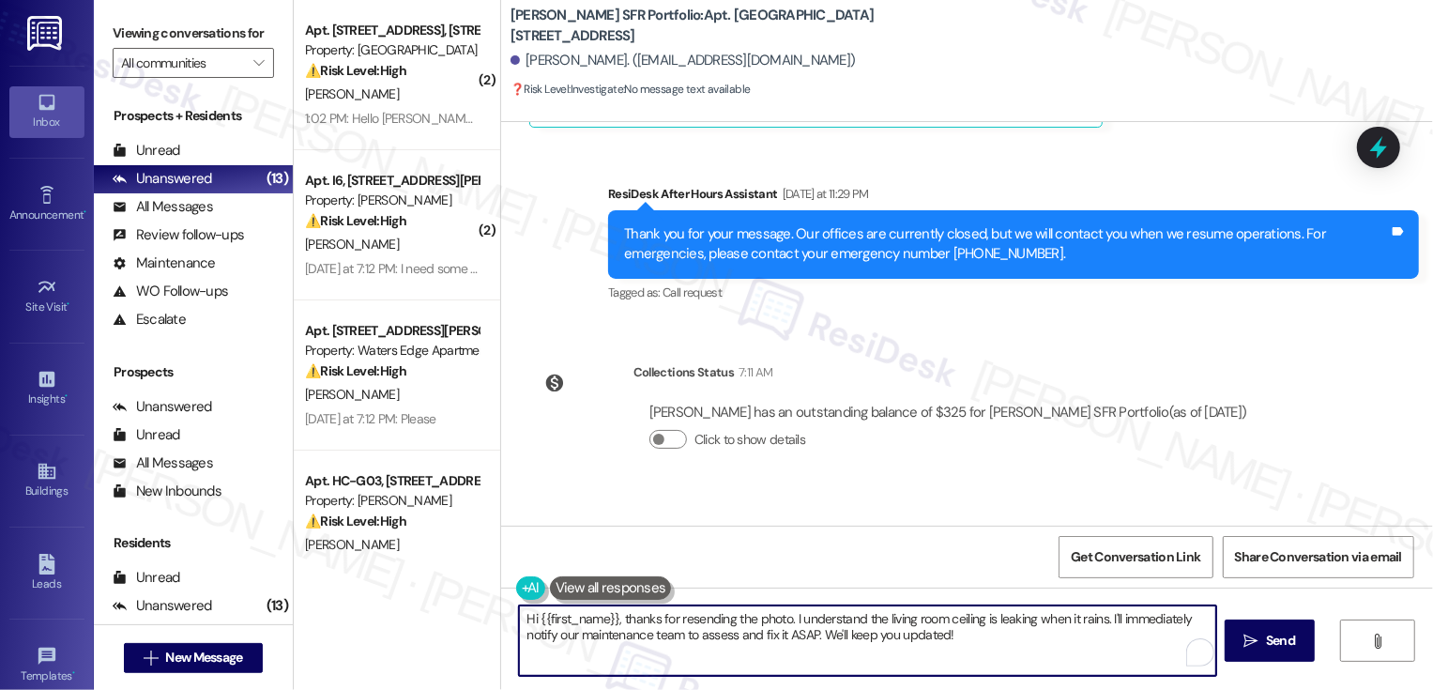
click at [737, 629] on textarea "Hi {{first_name}}, thanks for resending the photo. I understand the living room…" at bounding box center [867, 640] width 697 height 70
click at [1012, 643] on textarea "Hi {{first_name}}, thanks for resending the photo. I understand the living room…" at bounding box center [867, 640] width 697 height 70
click at [967, 634] on textarea "Hi {{first_name}}, thanks for resending the photo. I understand the living room…" at bounding box center [867, 640] width 697 height 70
click at [837, 632] on textarea "Hi {{first_name}}, thanks for resending the photo. I understand the living room…" at bounding box center [867, 640] width 697 height 70
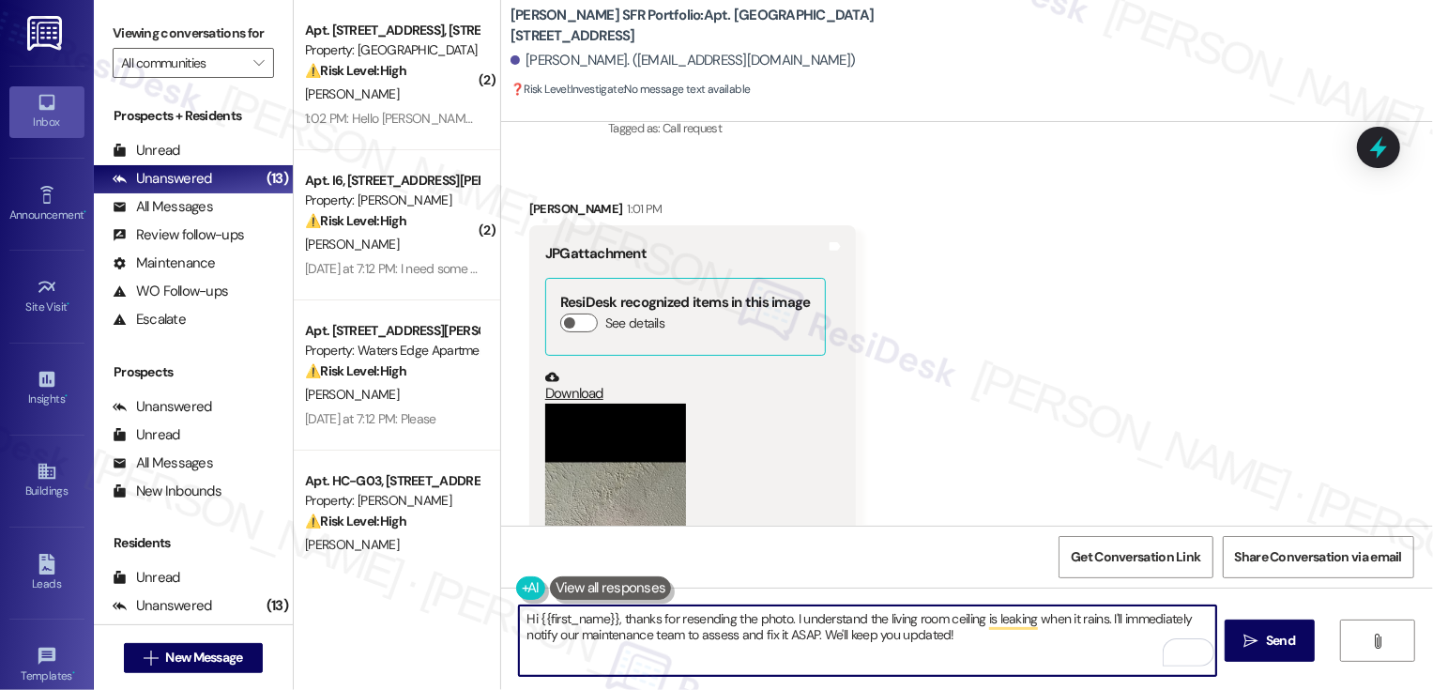
scroll to position [4529, 0]
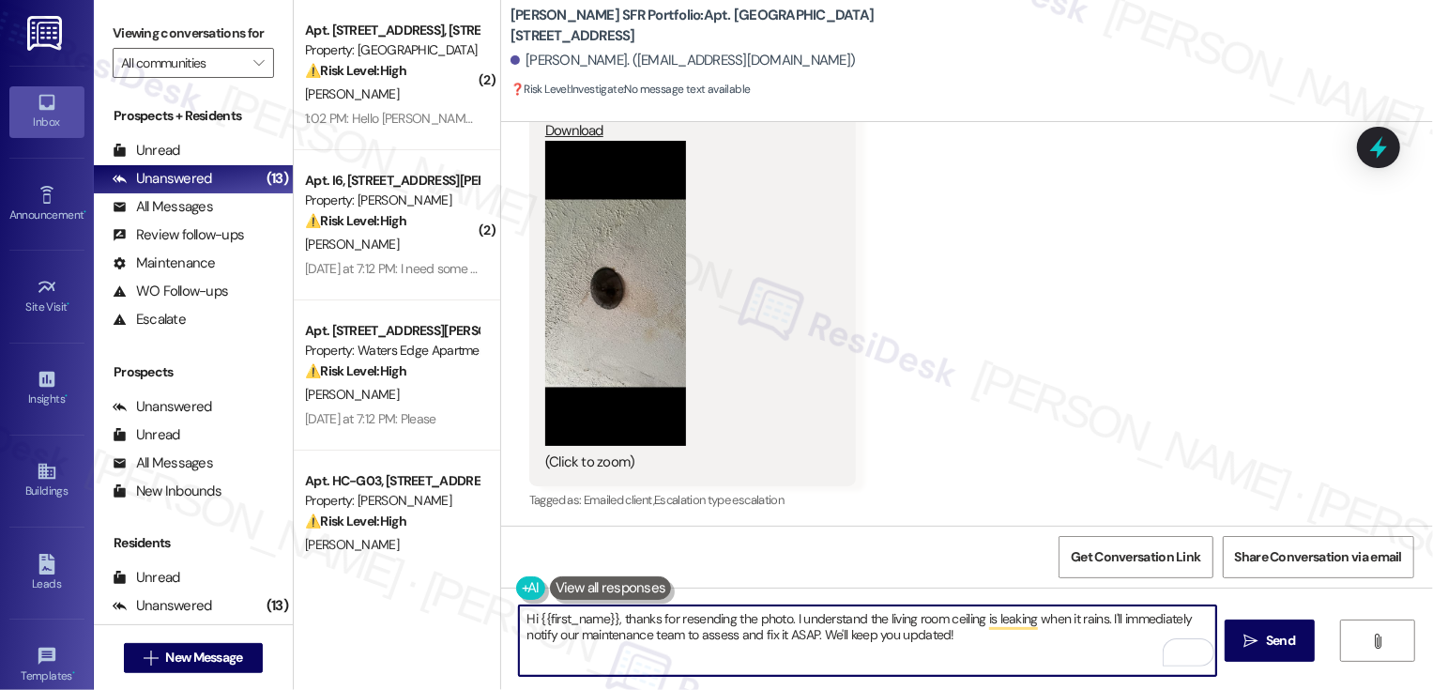
click at [838, 632] on textarea "Hi {{first_name}}, thanks for resending the photo. I understand the living room…" at bounding box center [867, 640] width 697 height 70
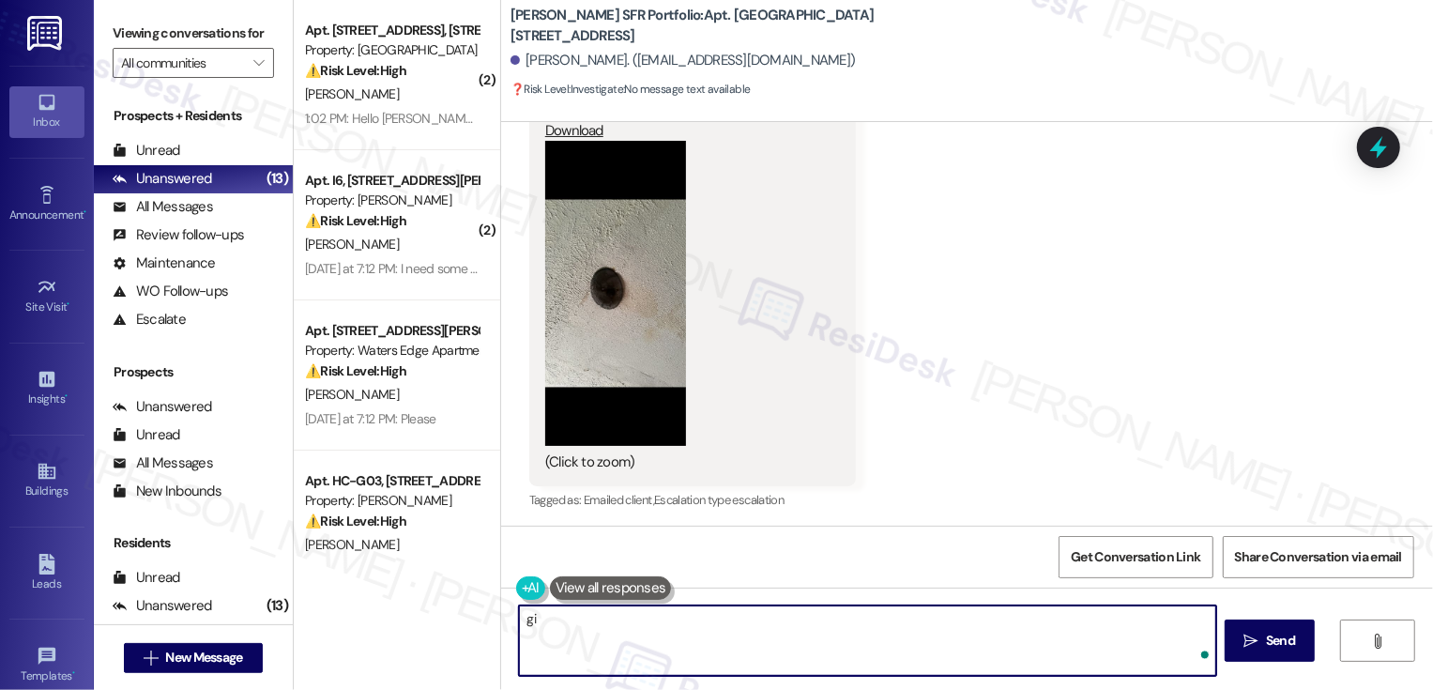
type textarea "g"
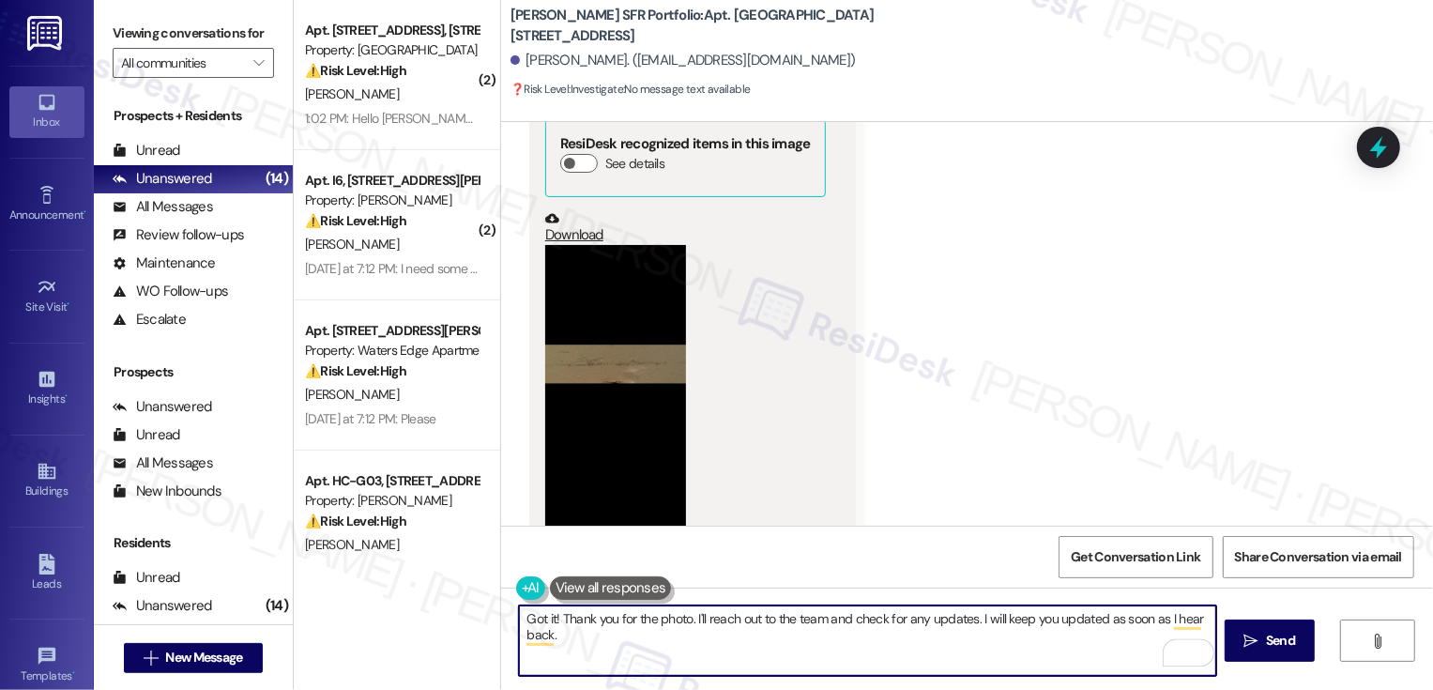
scroll to position [3409, 0]
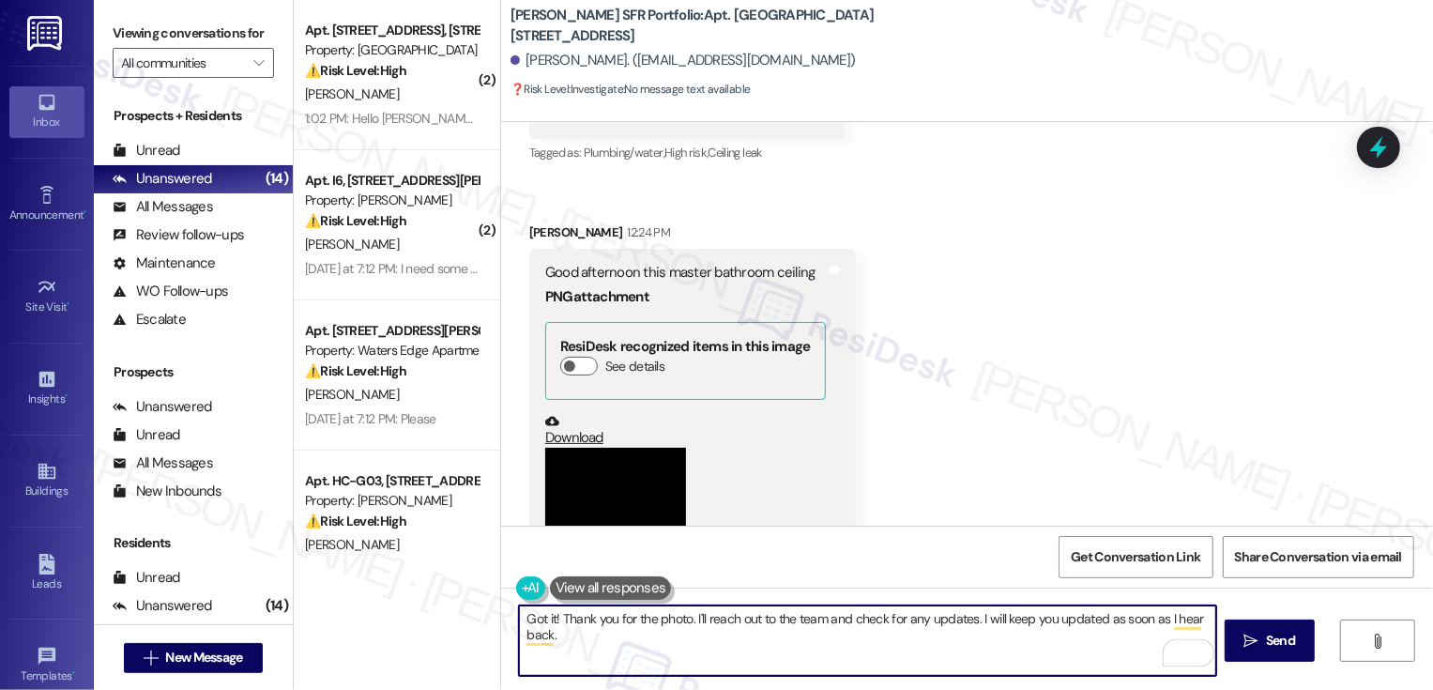
click at [1070, 616] on textarea "Got it! Thank you for the photo. I'll reach out to the team and check for any u…" at bounding box center [867, 640] width 697 height 70
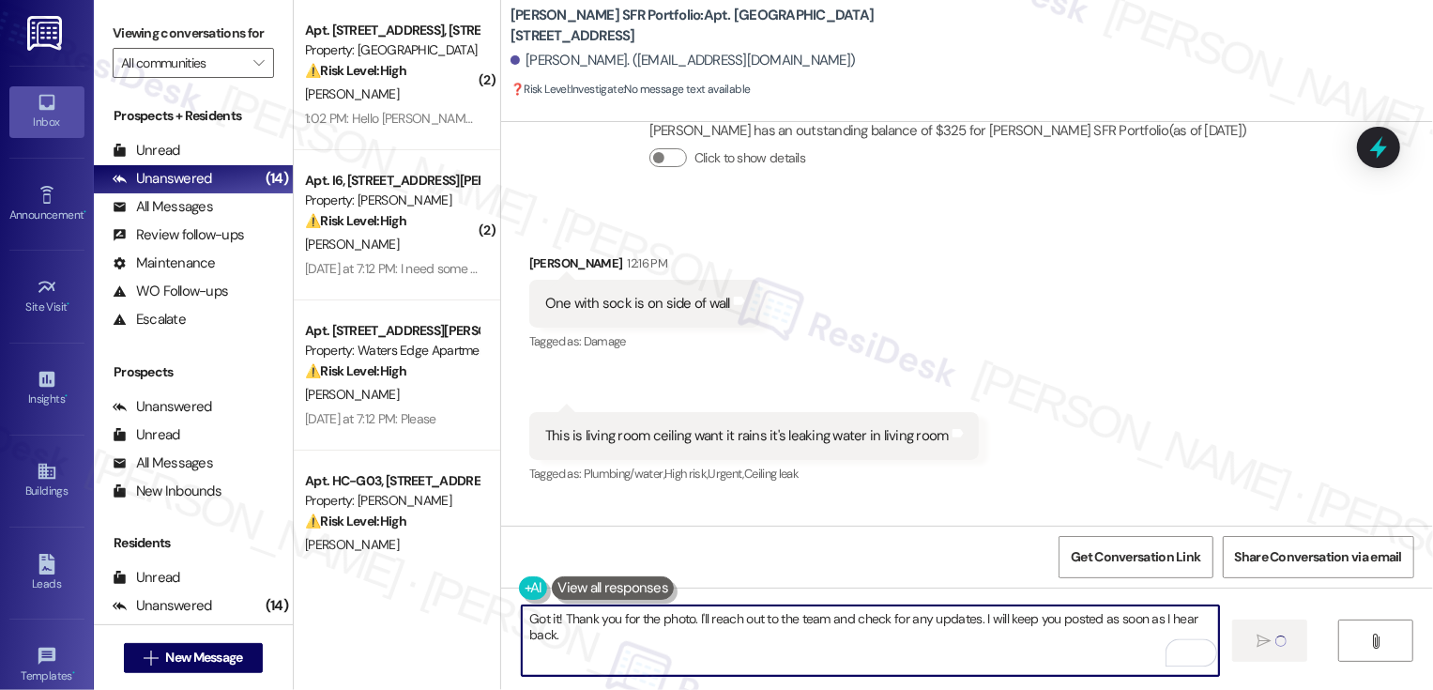
scroll to position [2563, 0]
type textarea "Got it! Thank you for the photo. I'll reach out to the team and check for any u…"
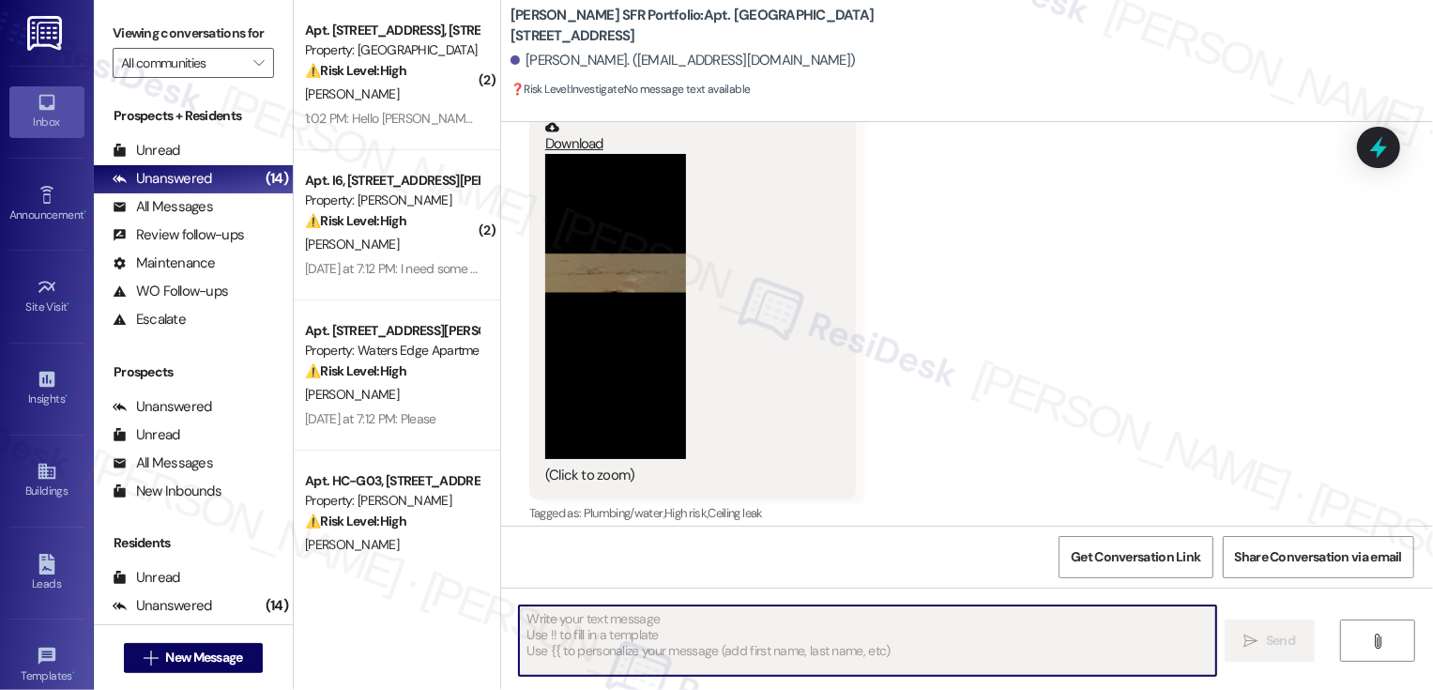
scroll to position [4659, 0]
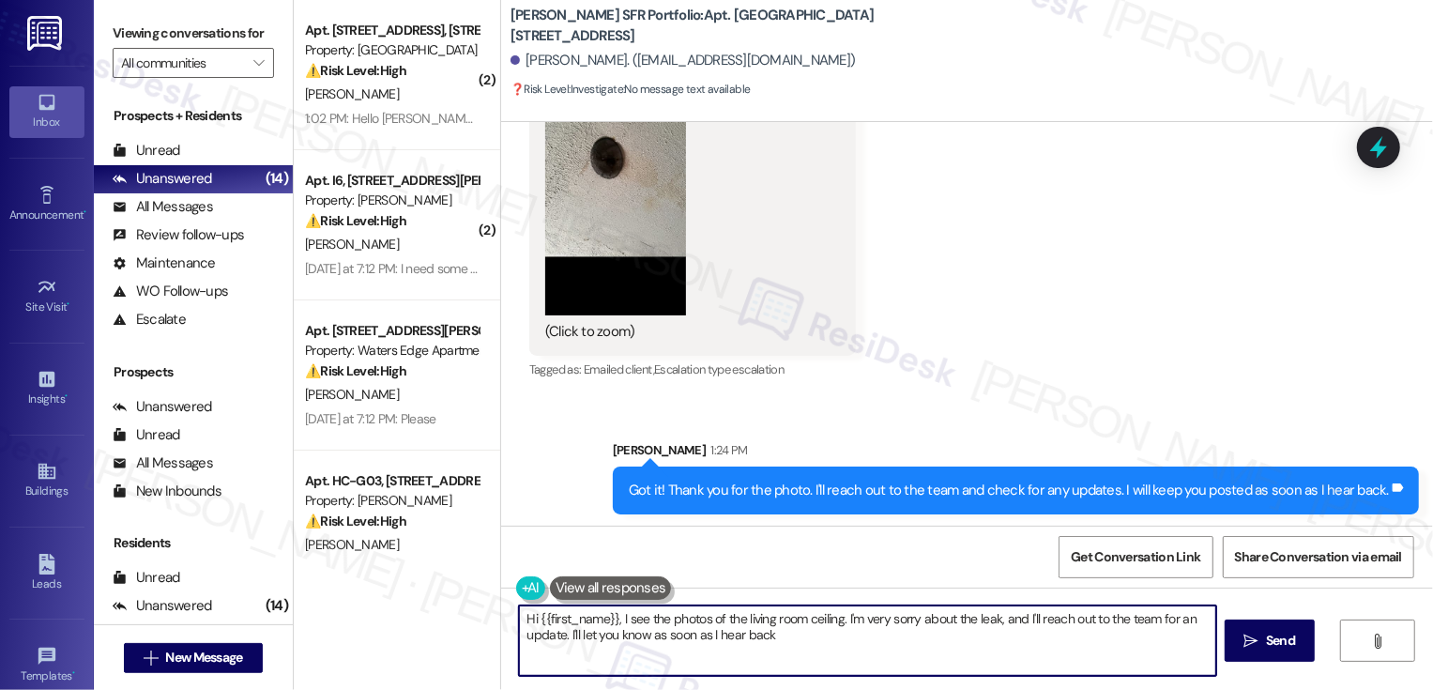
type textarea "Hi {{first_name}}, I see the photos of the living room ceiling. I'm very sorry …"
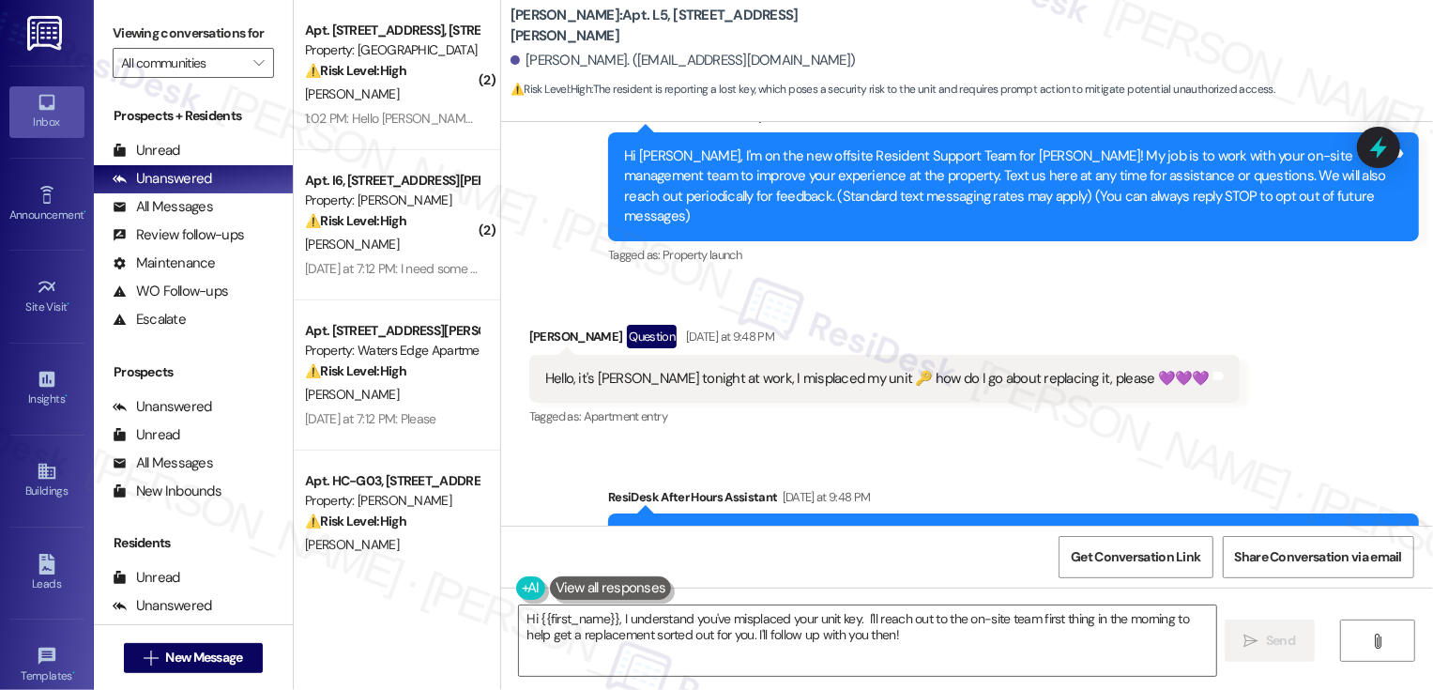
scroll to position [262, 0]
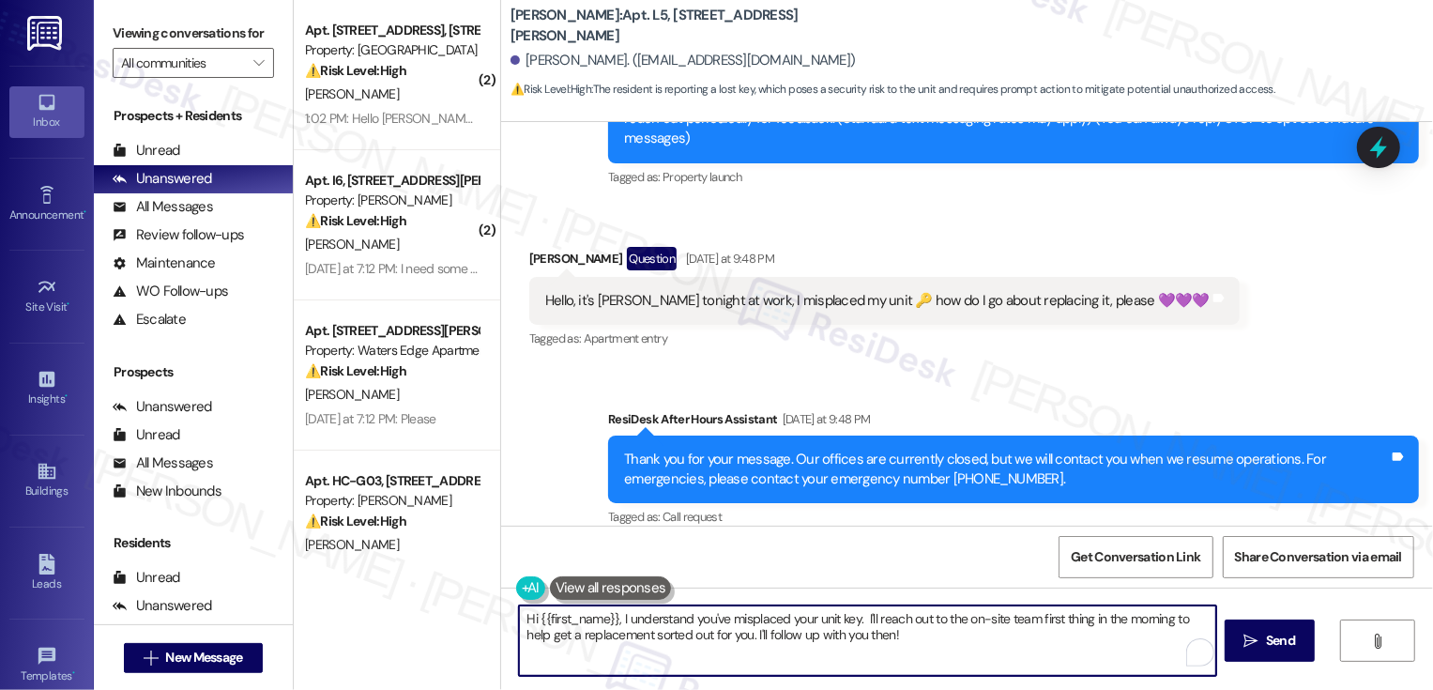
drag, startPoint x: 613, startPoint y: 619, endPoint x: 967, endPoint y: 643, distance: 354.6
click at [967, 643] on textarea "Hi {{first_name}}, I understand you've misplaced your unit key. I'll reach out …" at bounding box center [867, 640] width 697 height 70
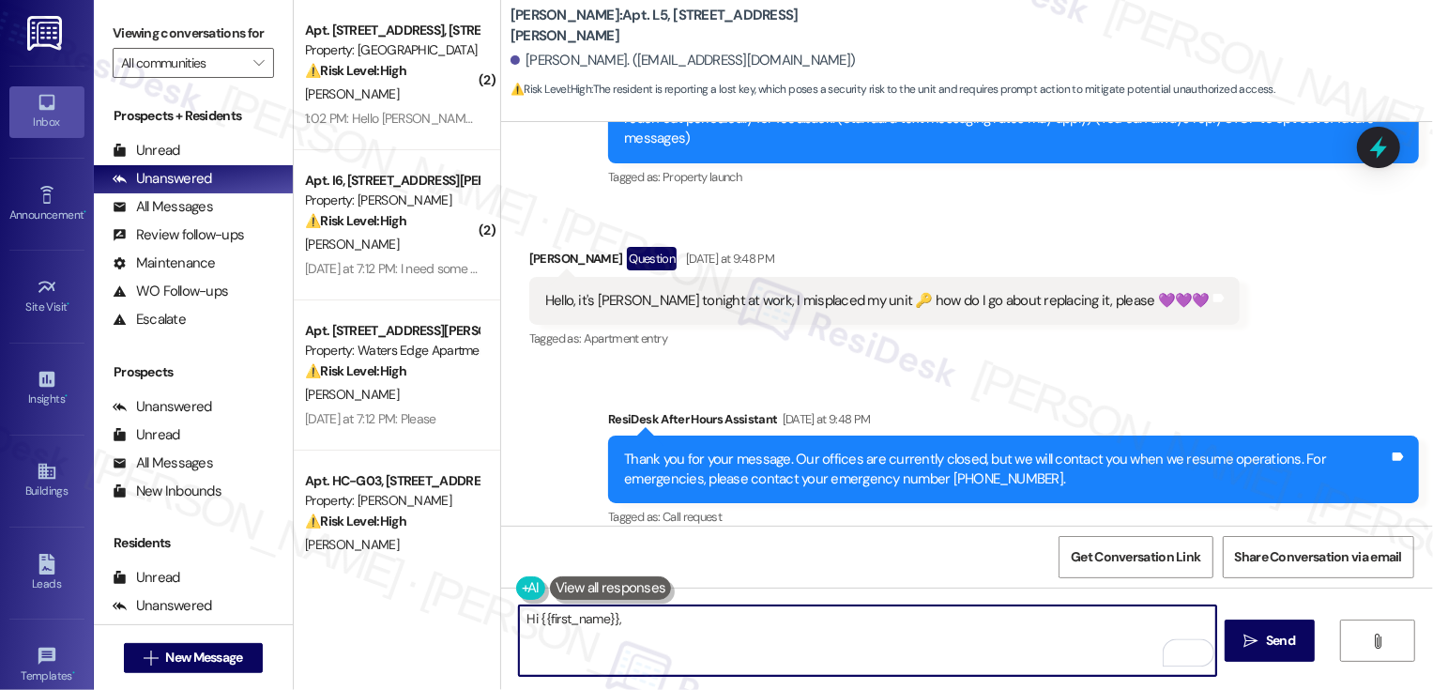
click at [594, 291] on div "Hello, it's Ms. Fields tonight at work, I misplaced my unit 🔑 how do I go about…" at bounding box center [877, 301] width 665 height 20
drag, startPoint x: 530, startPoint y: 618, endPoint x: 766, endPoint y: 614, distance: 235.6
click at [766, 616] on textarea "Hi {{first_name}}," at bounding box center [867, 640] width 697 height 70
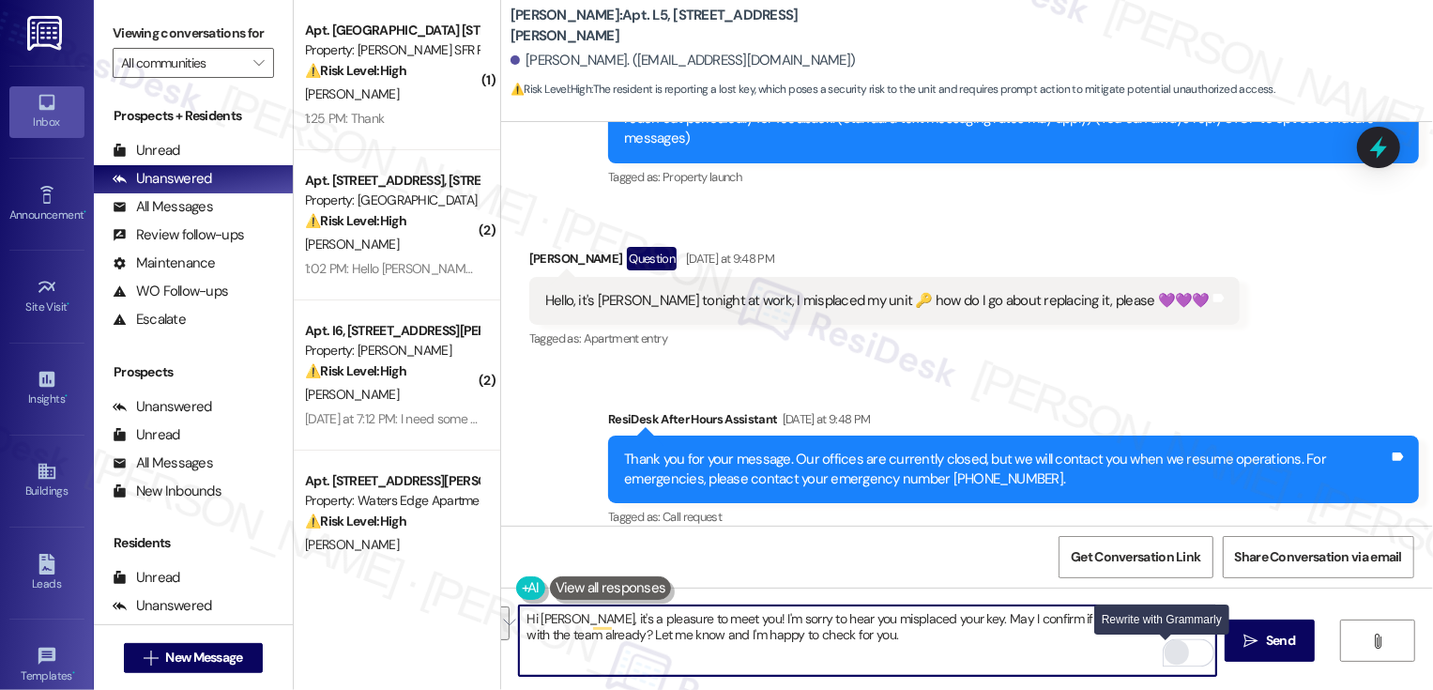
click at [1167, 656] on div "Rewrite with Grammarly" at bounding box center [1177, 653] width 21 height 22
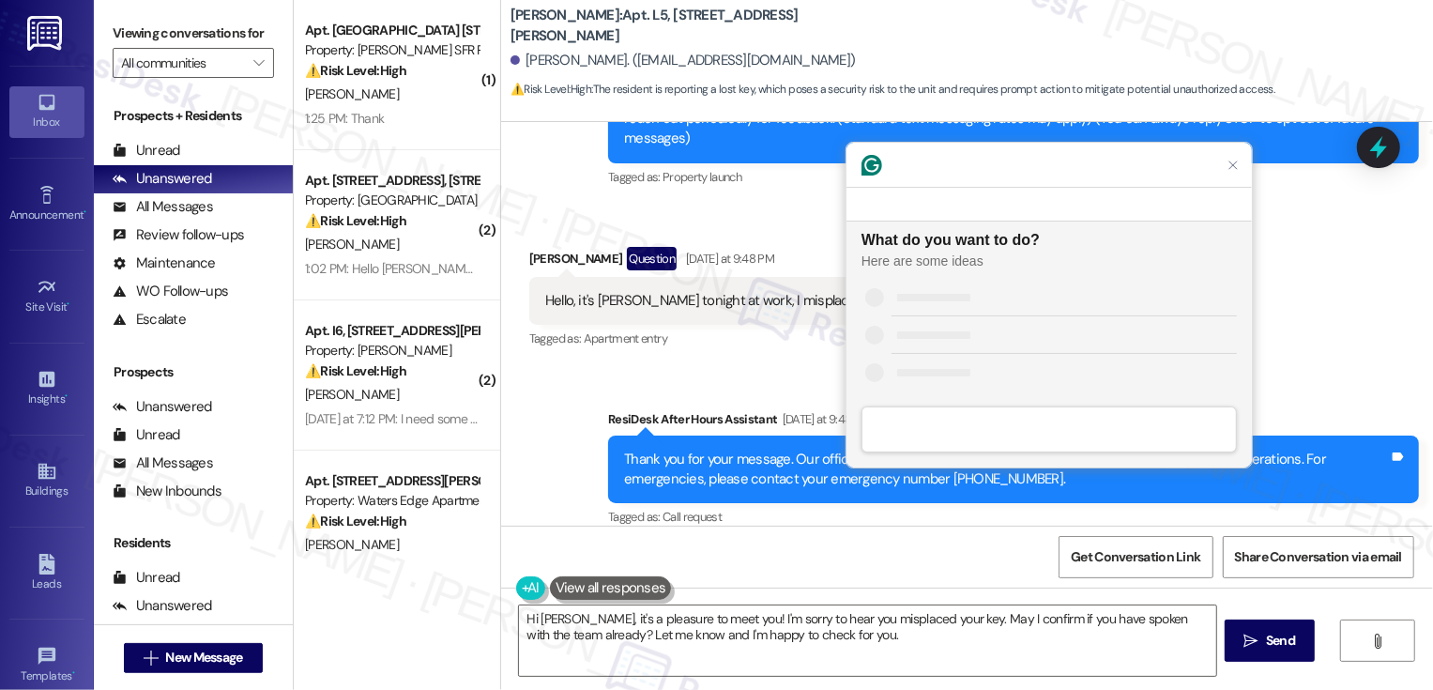
scroll to position [0, 0]
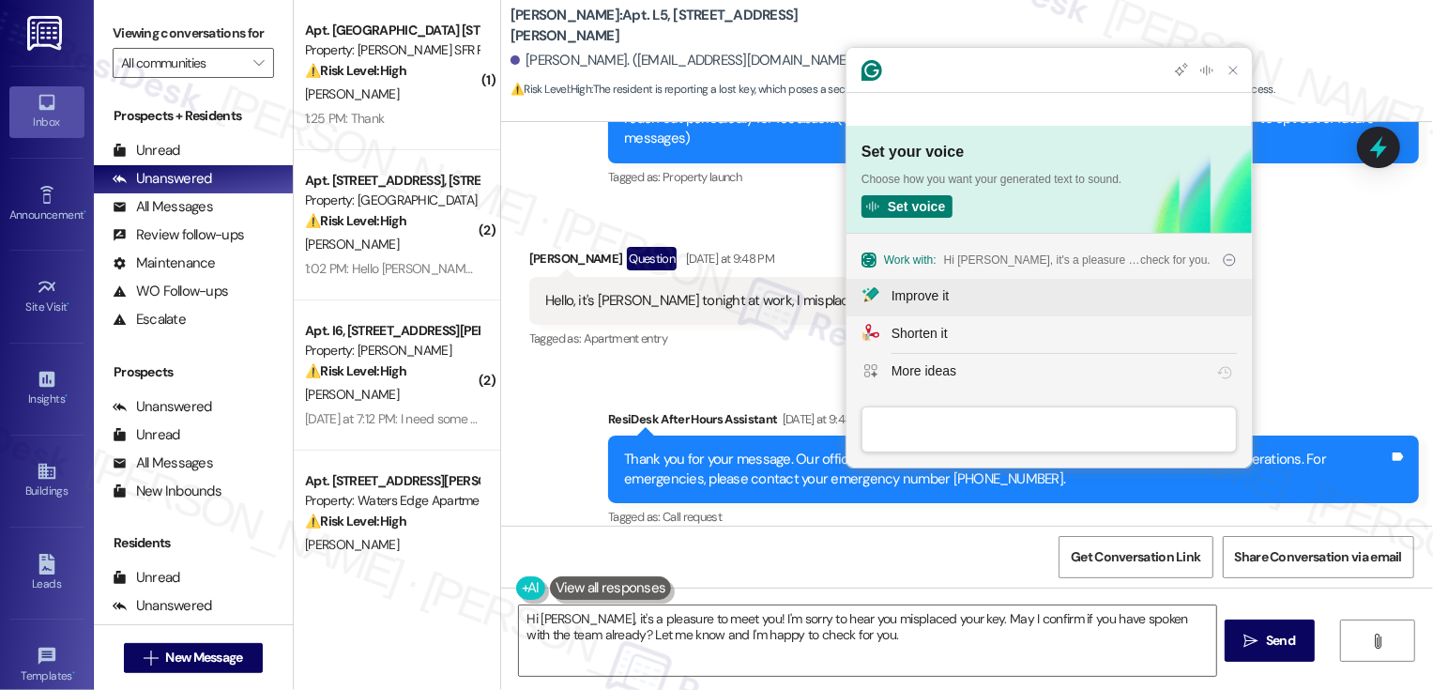
click at [935, 298] on div "Improve it" at bounding box center [920, 296] width 57 height 20
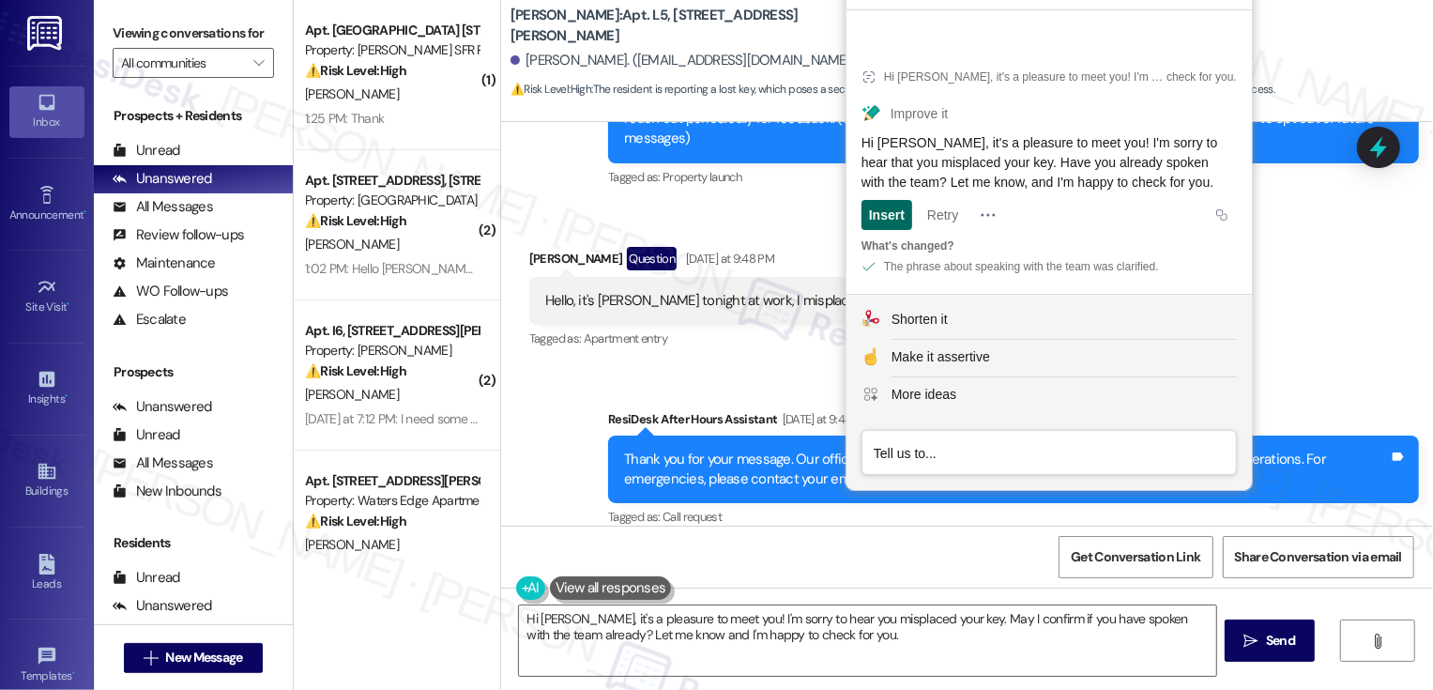
click at [893, 213] on div "Insert" at bounding box center [887, 215] width 36 height 30
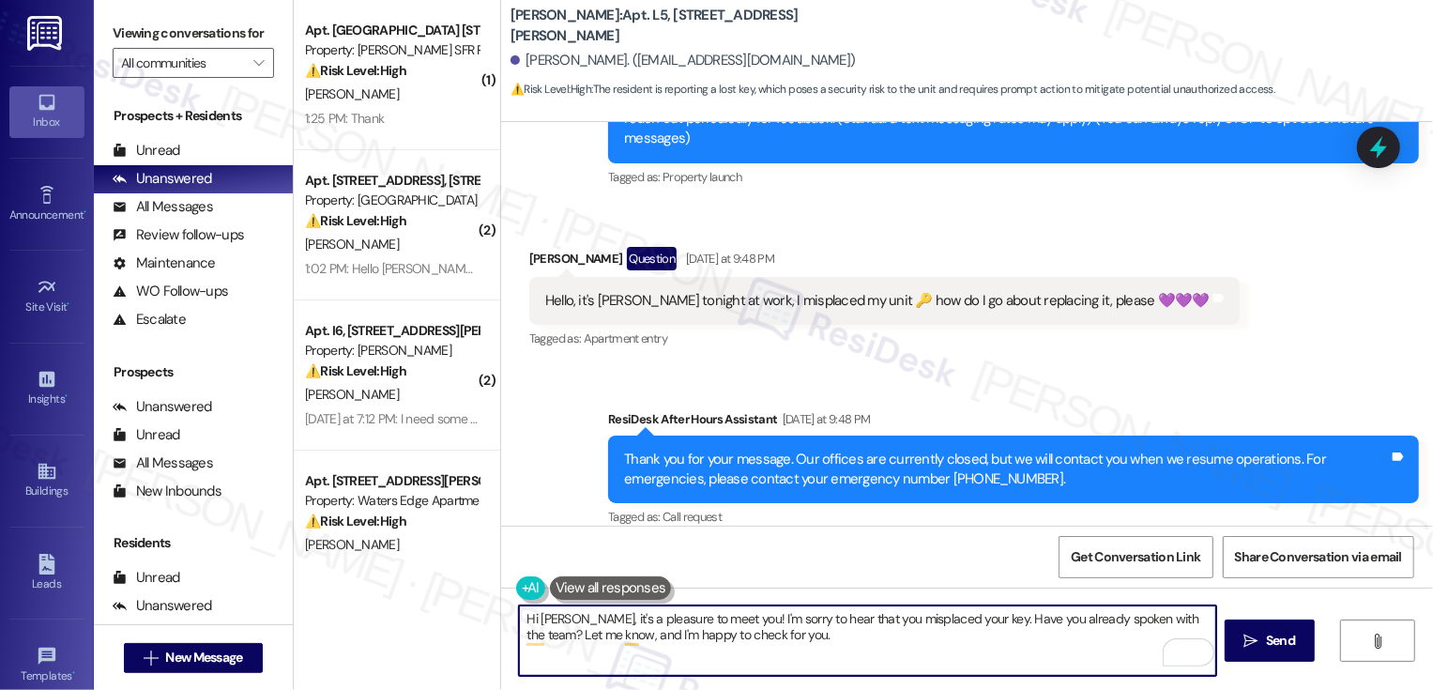
paste textarea "😊"
type textarea "Hi Ms. Fields, it's a pleasure to meet you! I'm sorry to hear that you misplace…"
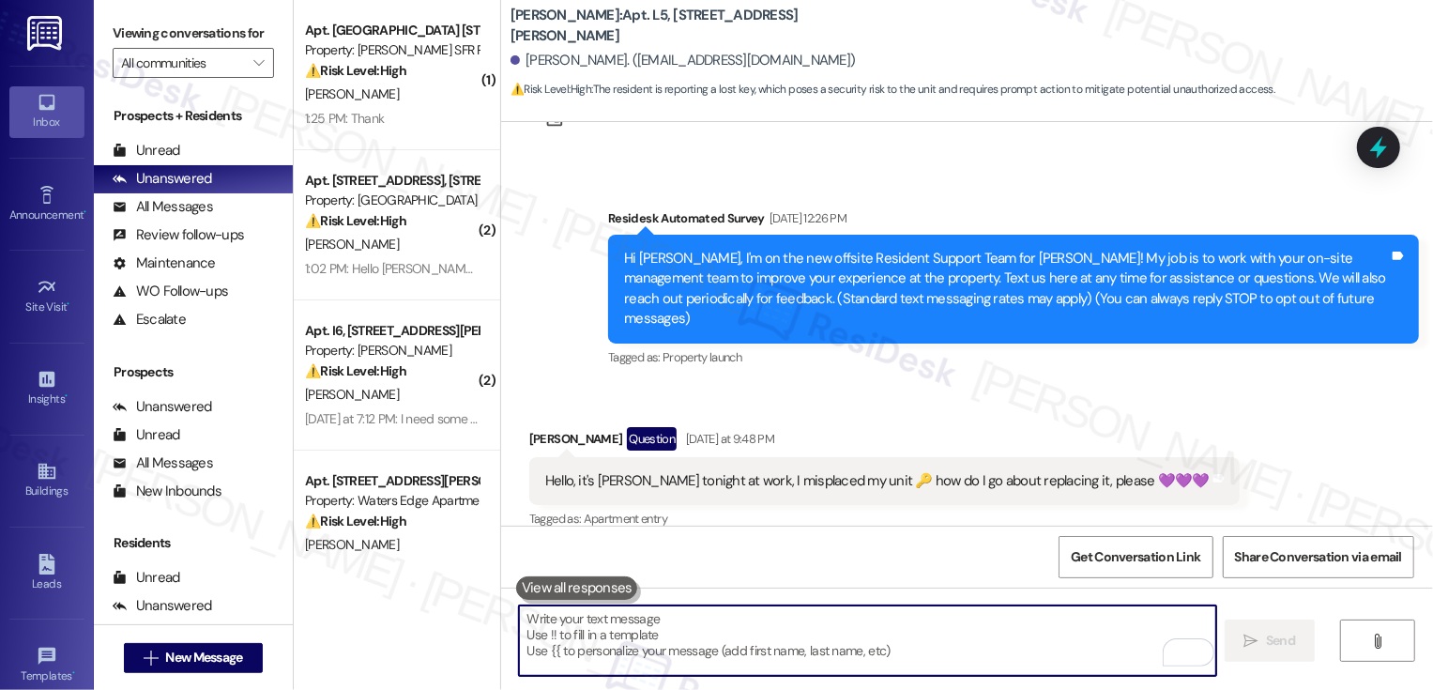
scroll to position [413, 0]
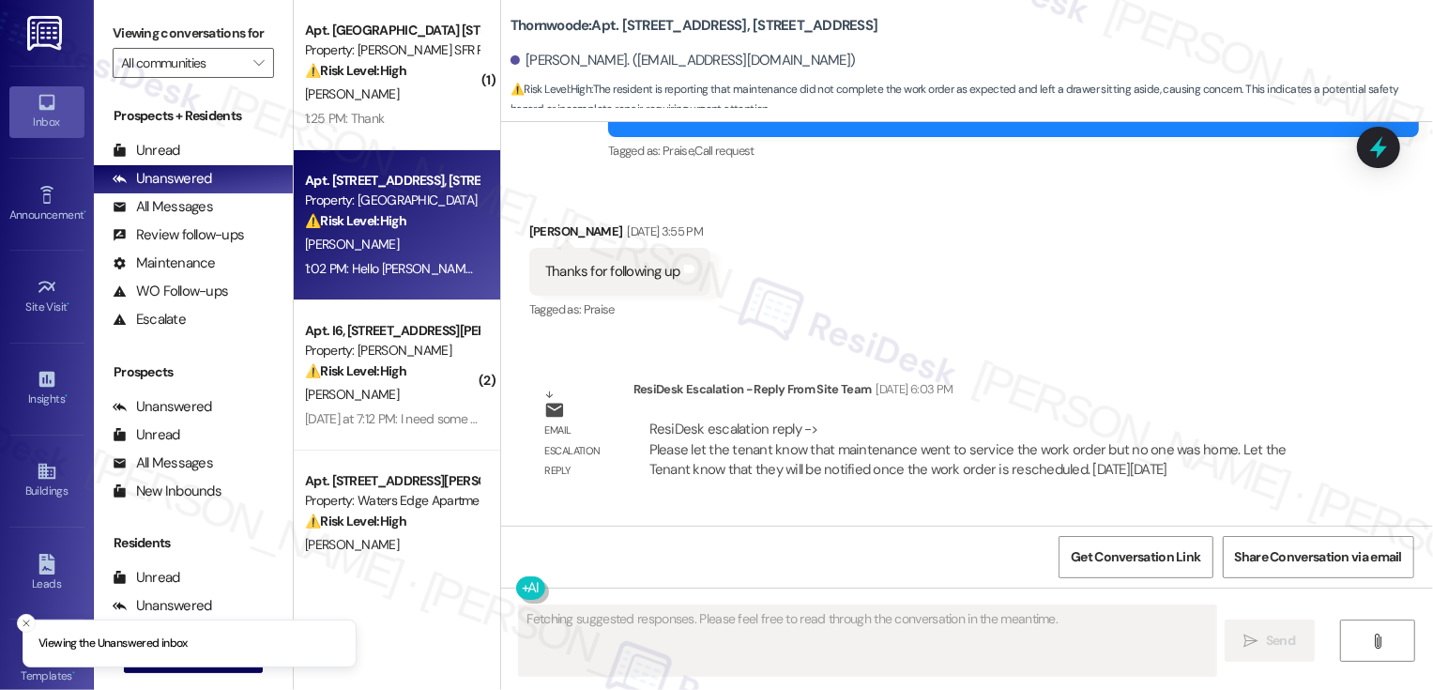
scroll to position [3061, 0]
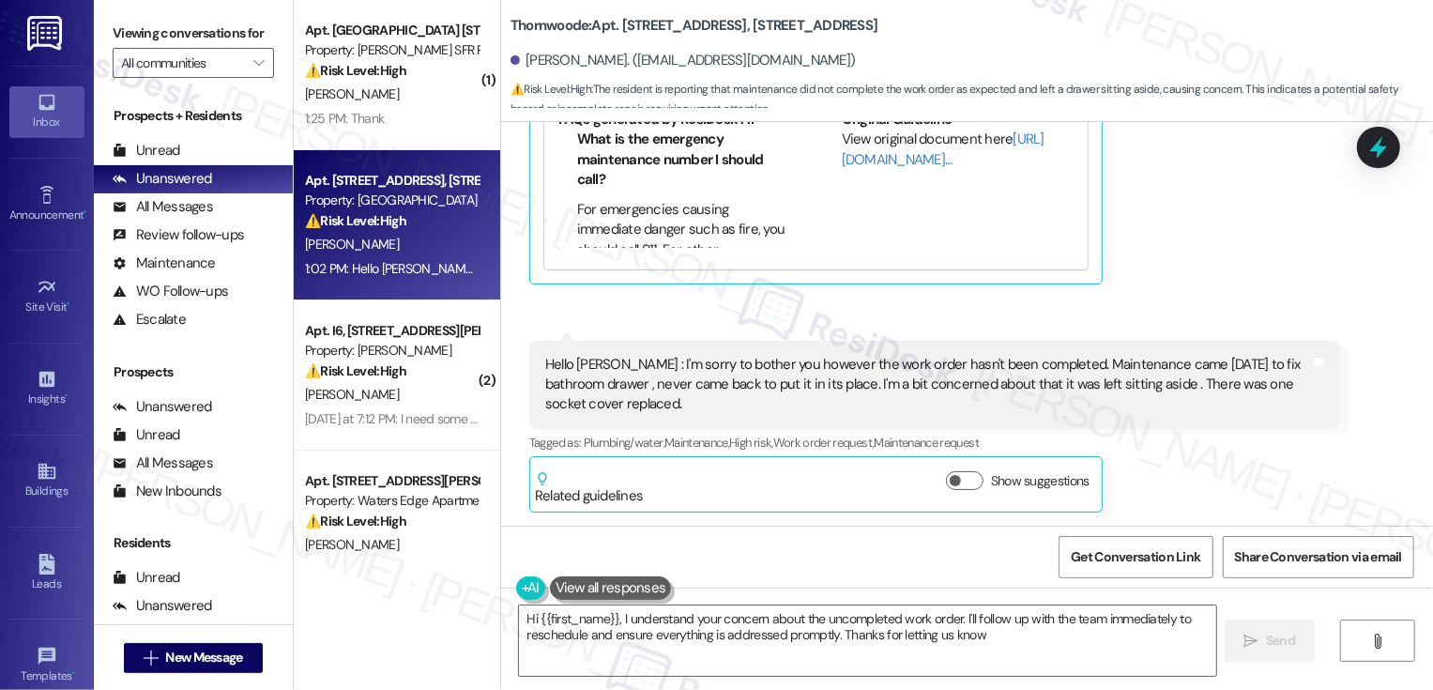
type textarea "Hi {{first_name}}, I understand your concern about the uncompleted work order. …"
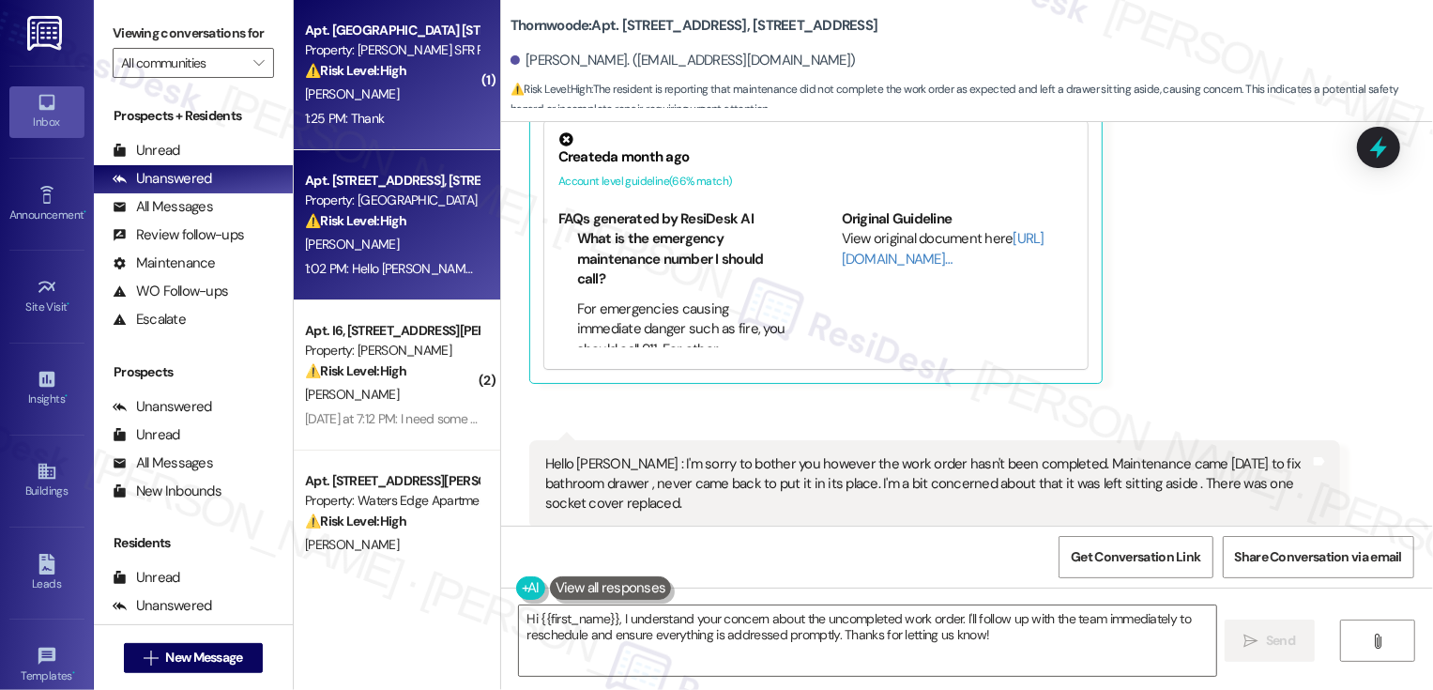
click at [355, 108] on div "1:25 PM: Thank 1:25 PM: Thank" at bounding box center [391, 118] width 177 height 23
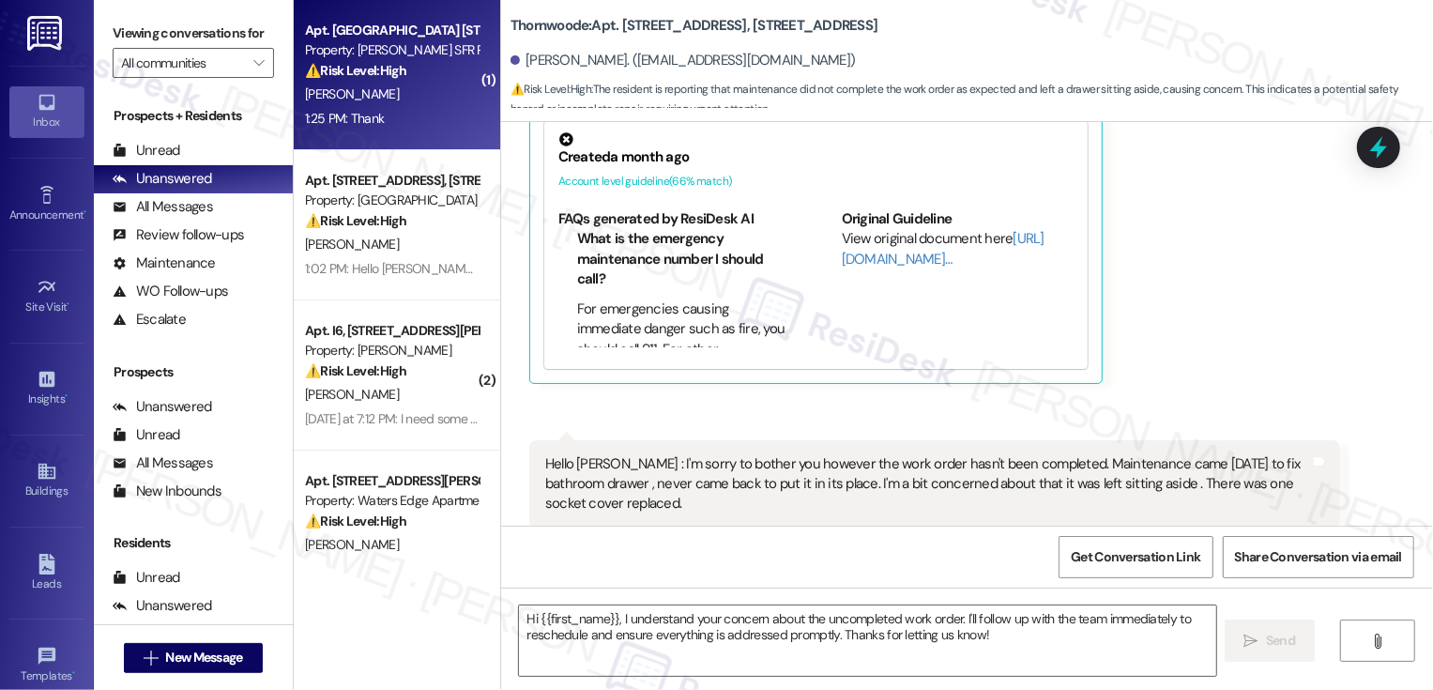
click at [355, 108] on div "1:25 PM: Thank 1:25 PM: Thank" at bounding box center [391, 118] width 177 height 23
type textarea "Fetching suggested responses. Please feel free to read through the conversation…"
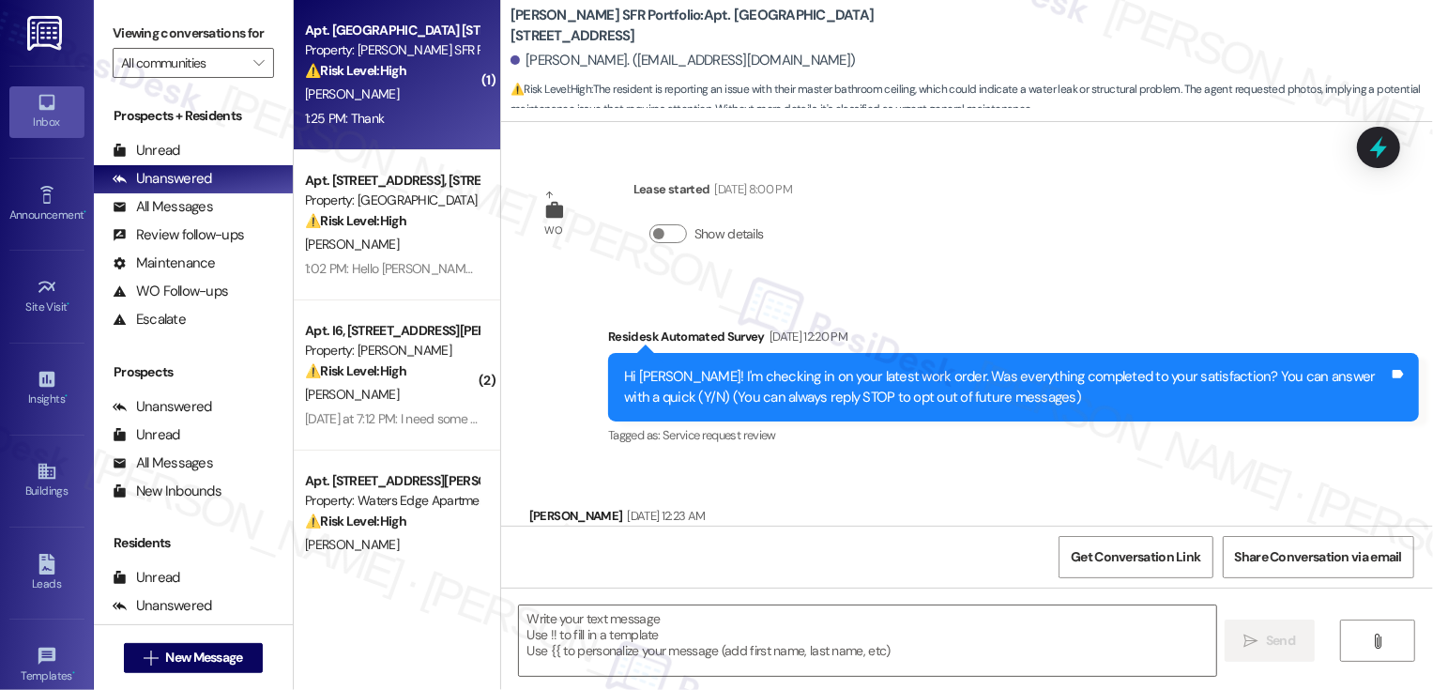
scroll to position [5267, 0]
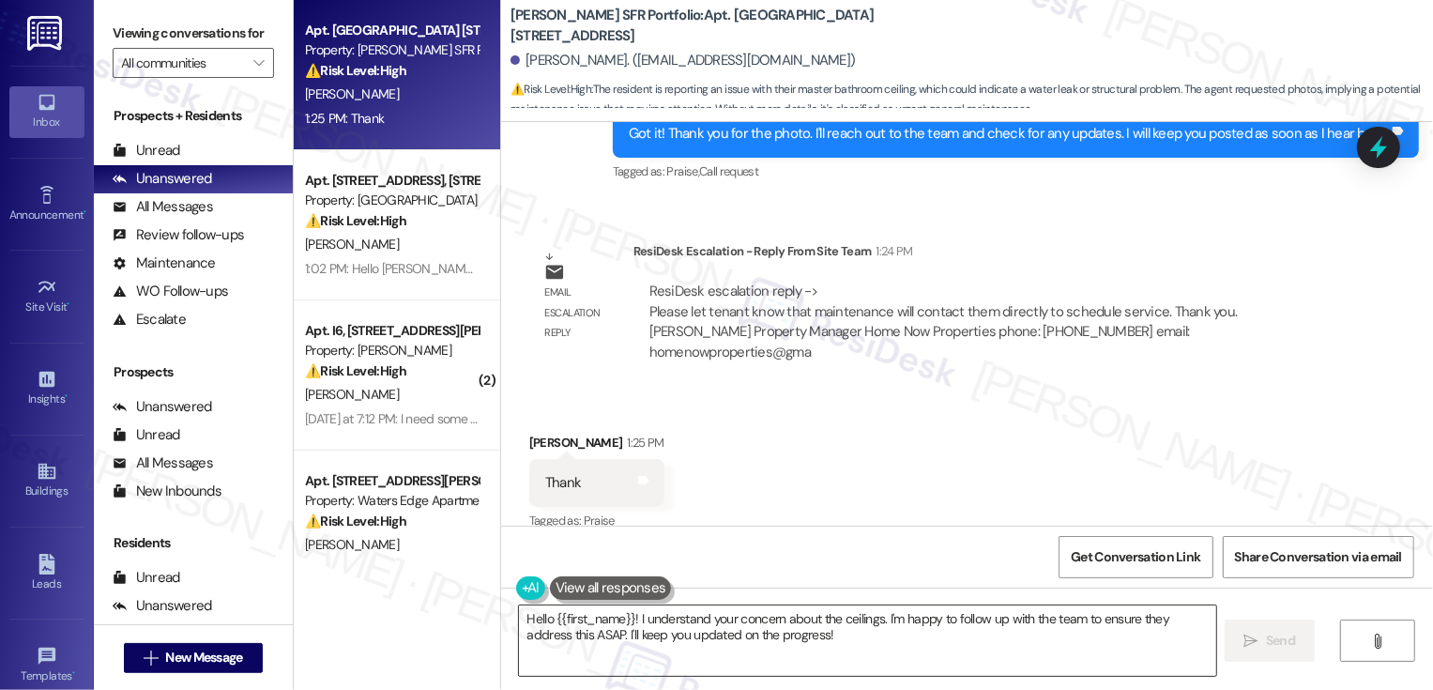
click at [705, 632] on textarea "Hello {{first_name}}! I understand your concern about the ceilings. I'm happy t…" at bounding box center [867, 640] width 697 height 70
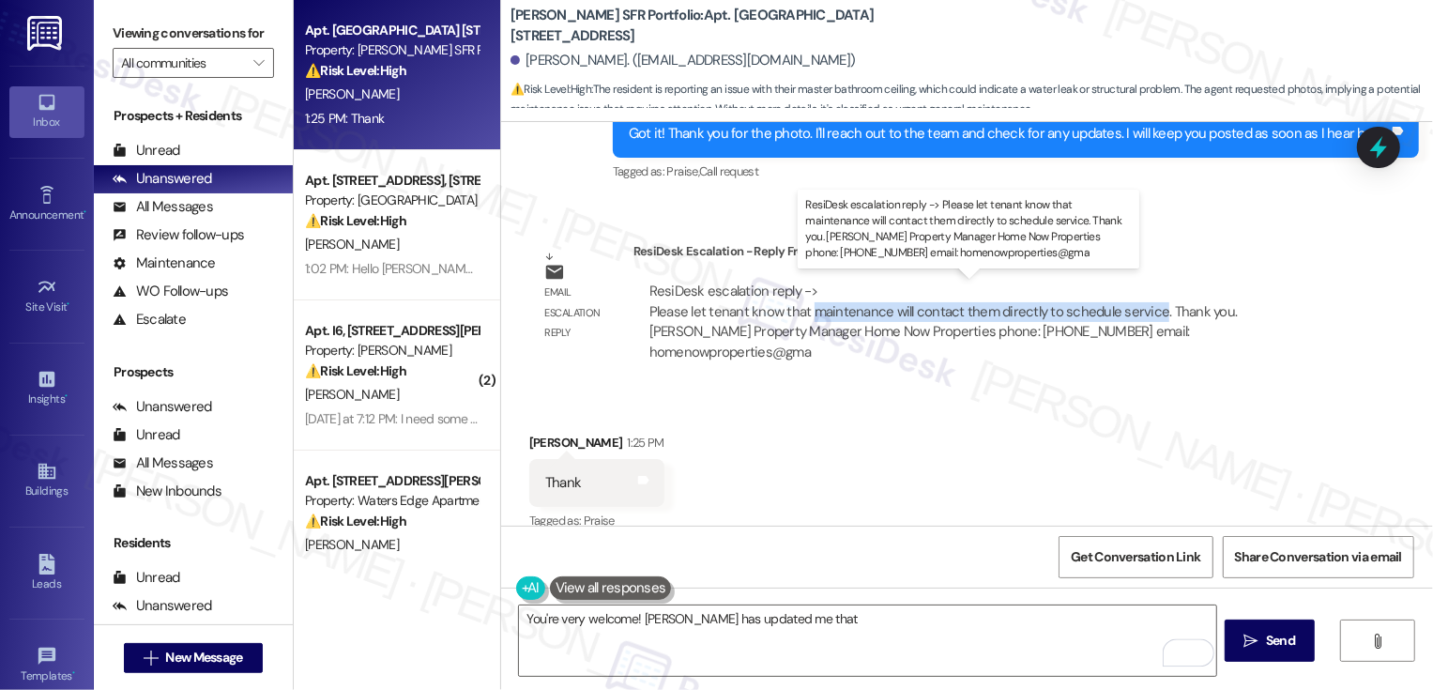
drag, startPoint x: 797, startPoint y: 309, endPoint x: 1142, endPoint y: 309, distance: 345.4
click at [1142, 309] on div "ResiDesk escalation reply -> Please let tenant know that maintenance will conta…" at bounding box center [943, 321] width 588 height 79
copy div "maintenance will contact them directly to schedule service"
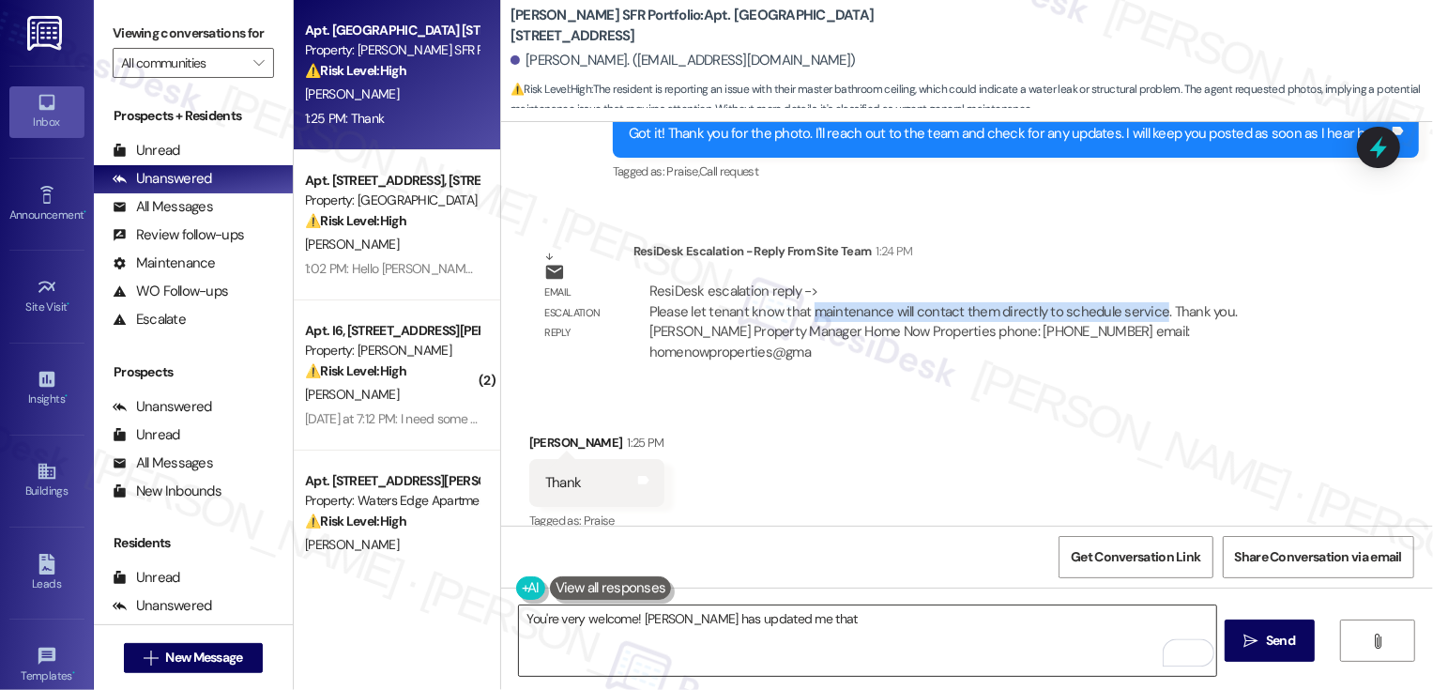
click at [811, 623] on textarea "You're very welcome! Leora has updated me that" at bounding box center [867, 640] width 697 height 70
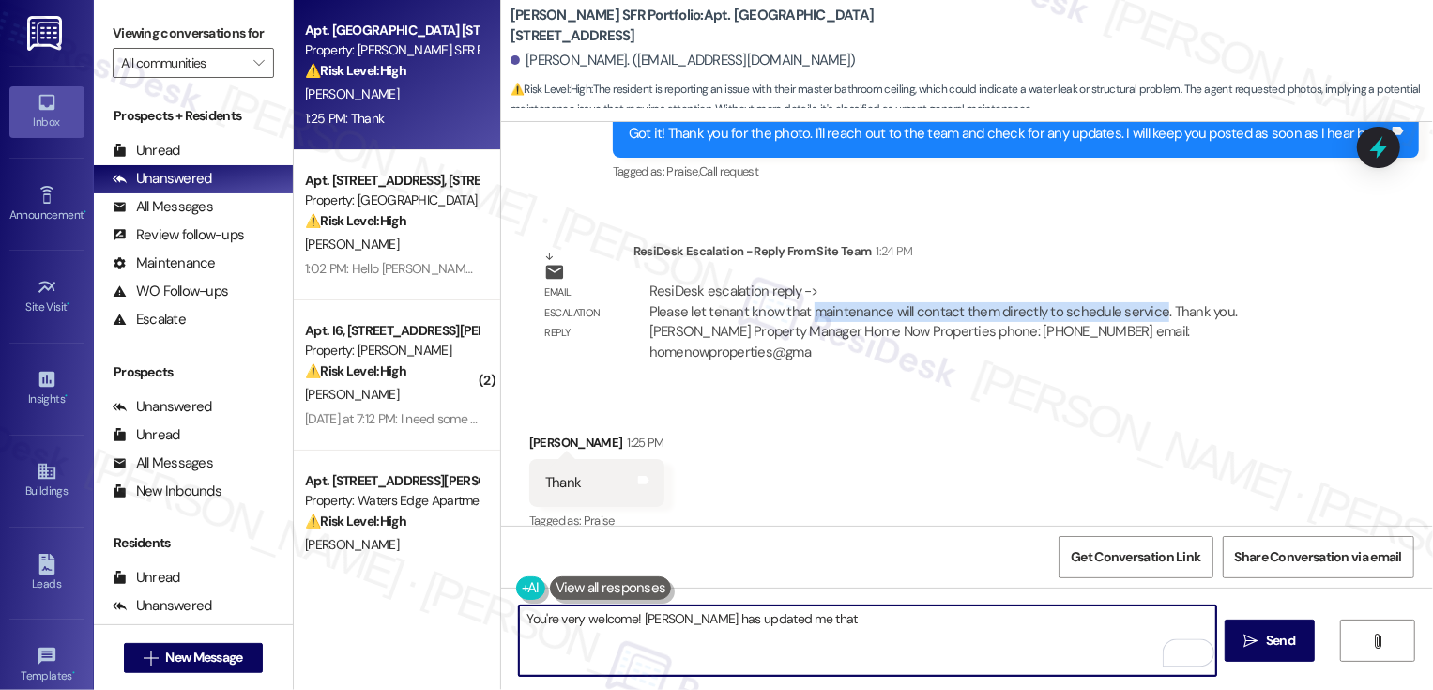
paste textarea "maintenance will contact them directly to schedule service"
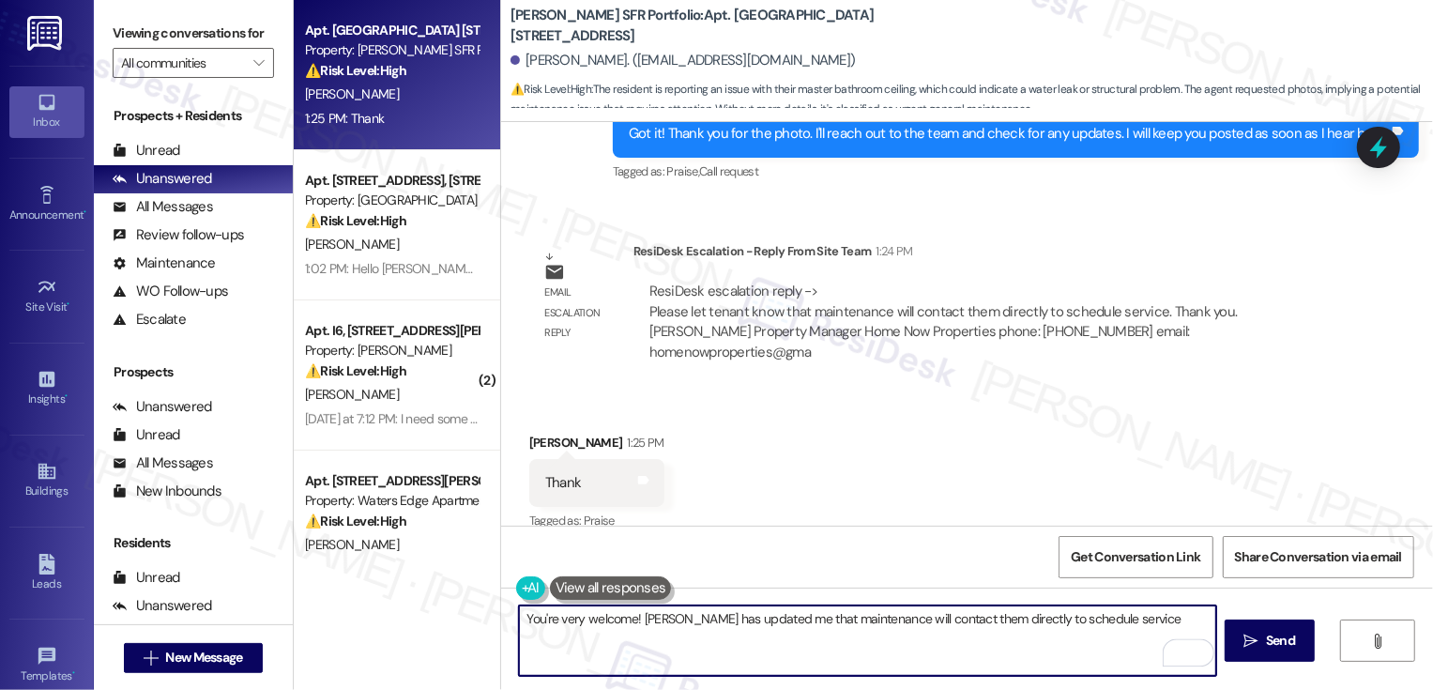
click at [939, 618] on textarea "You're very welcome! Leora has updated me that maintenance will contact them di…" at bounding box center [867, 640] width 697 height 70
click at [1105, 619] on textarea "You're very welcome! Leora has updated me that maintenance will contact you dir…" at bounding box center [867, 640] width 697 height 70
type textarea "You're very welcome! Leora has updated me that maintenance will contact you dir…"
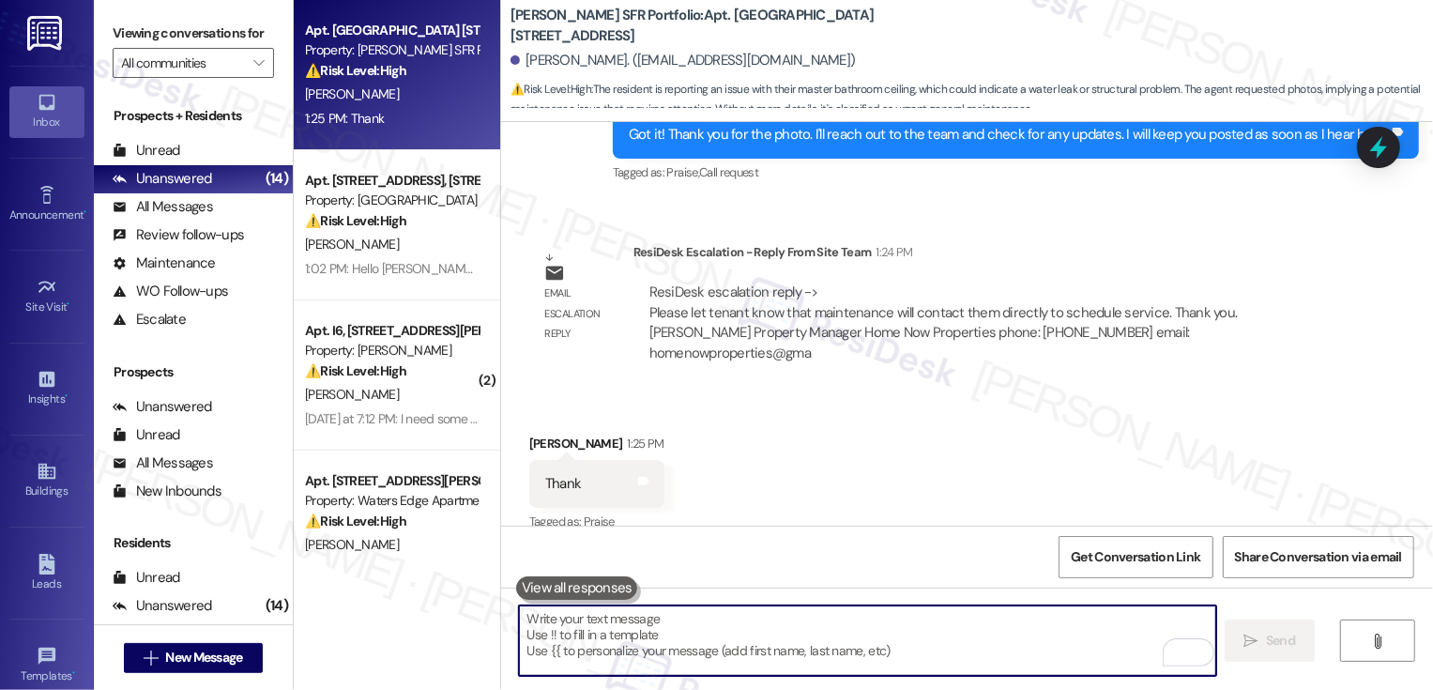
scroll to position [5418, 0]
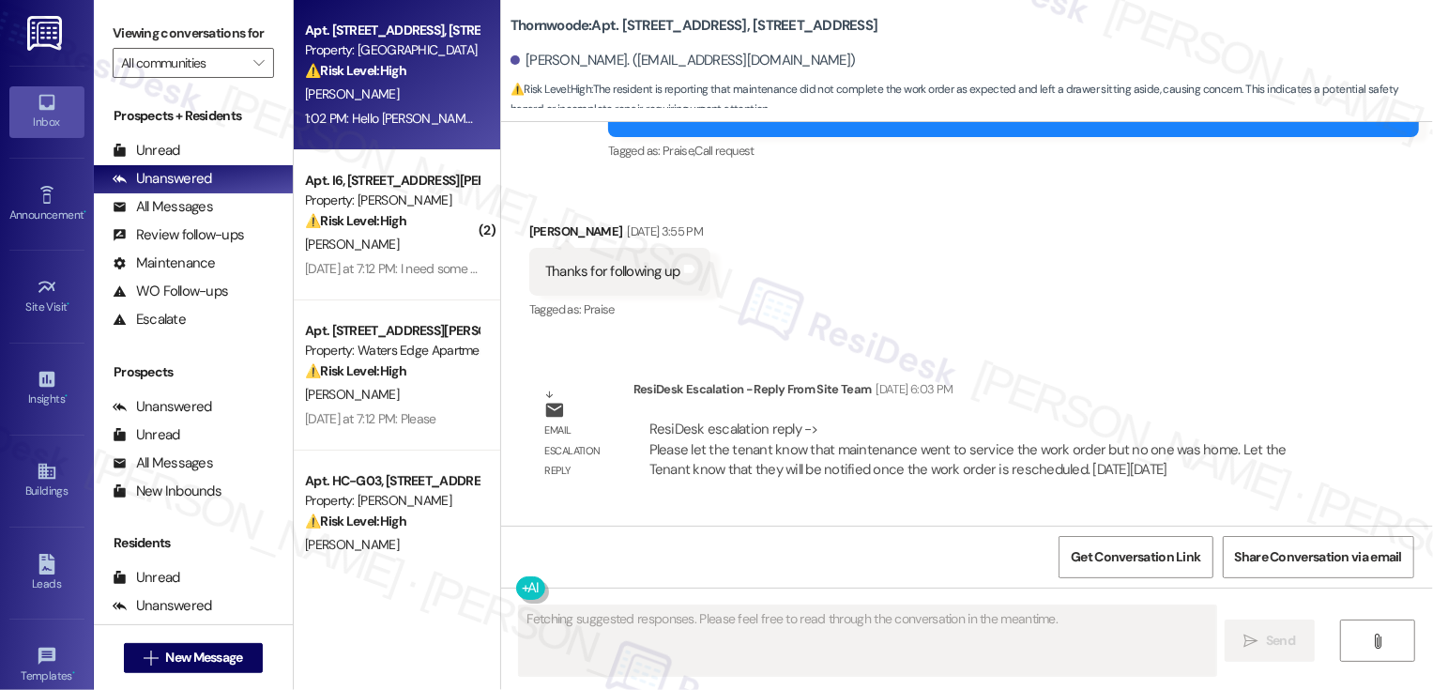
scroll to position [3061, 0]
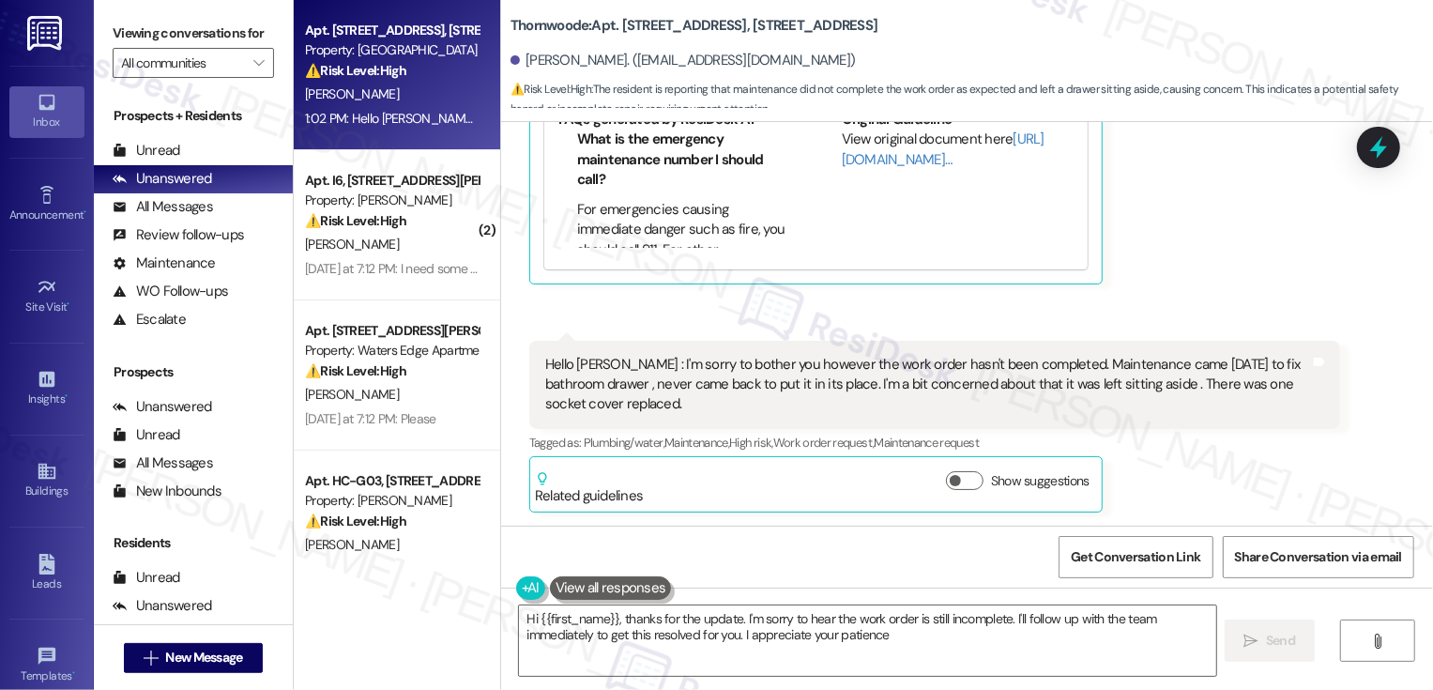
type textarea "Hi {{first_name}}, thanks for the update. I'm sorry to hear the work order is s…"
